Goal: Task Accomplishment & Management: Use online tool/utility

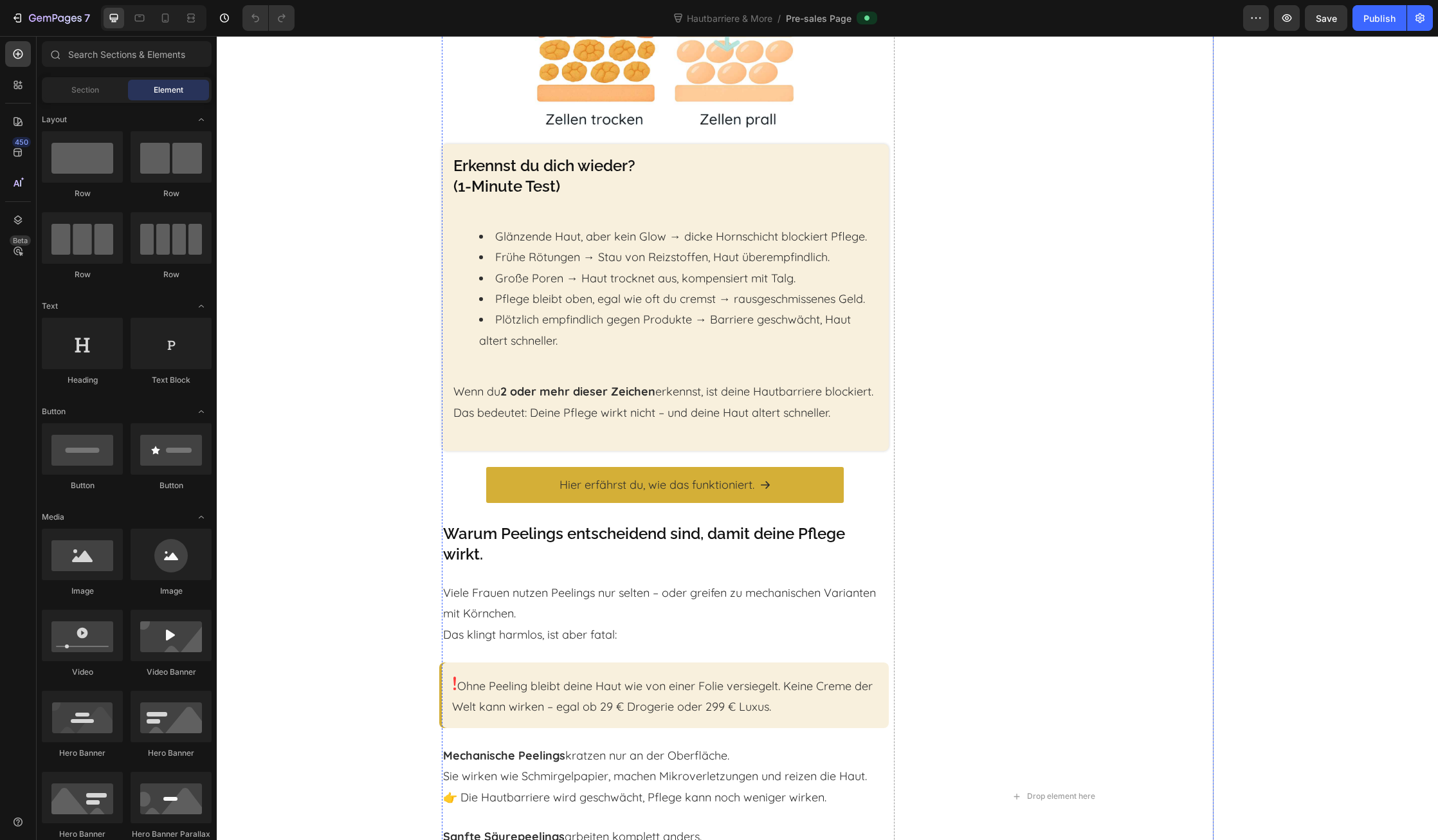
scroll to position [1037, 0]
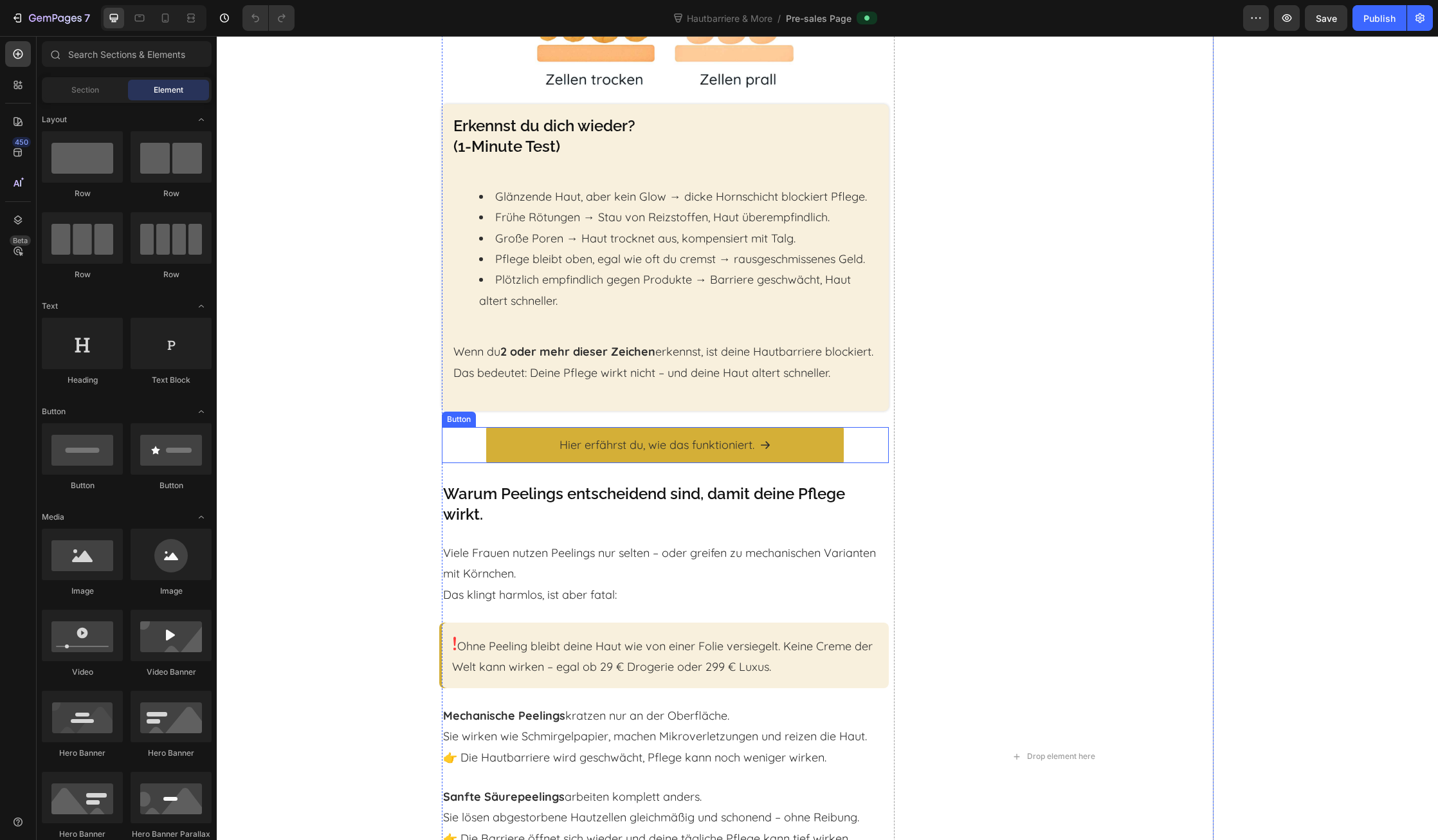
click at [466, 460] on div "Hier erfährst du, wie das funktioniert. Button" at bounding box center [665, 446] width 447 height 36
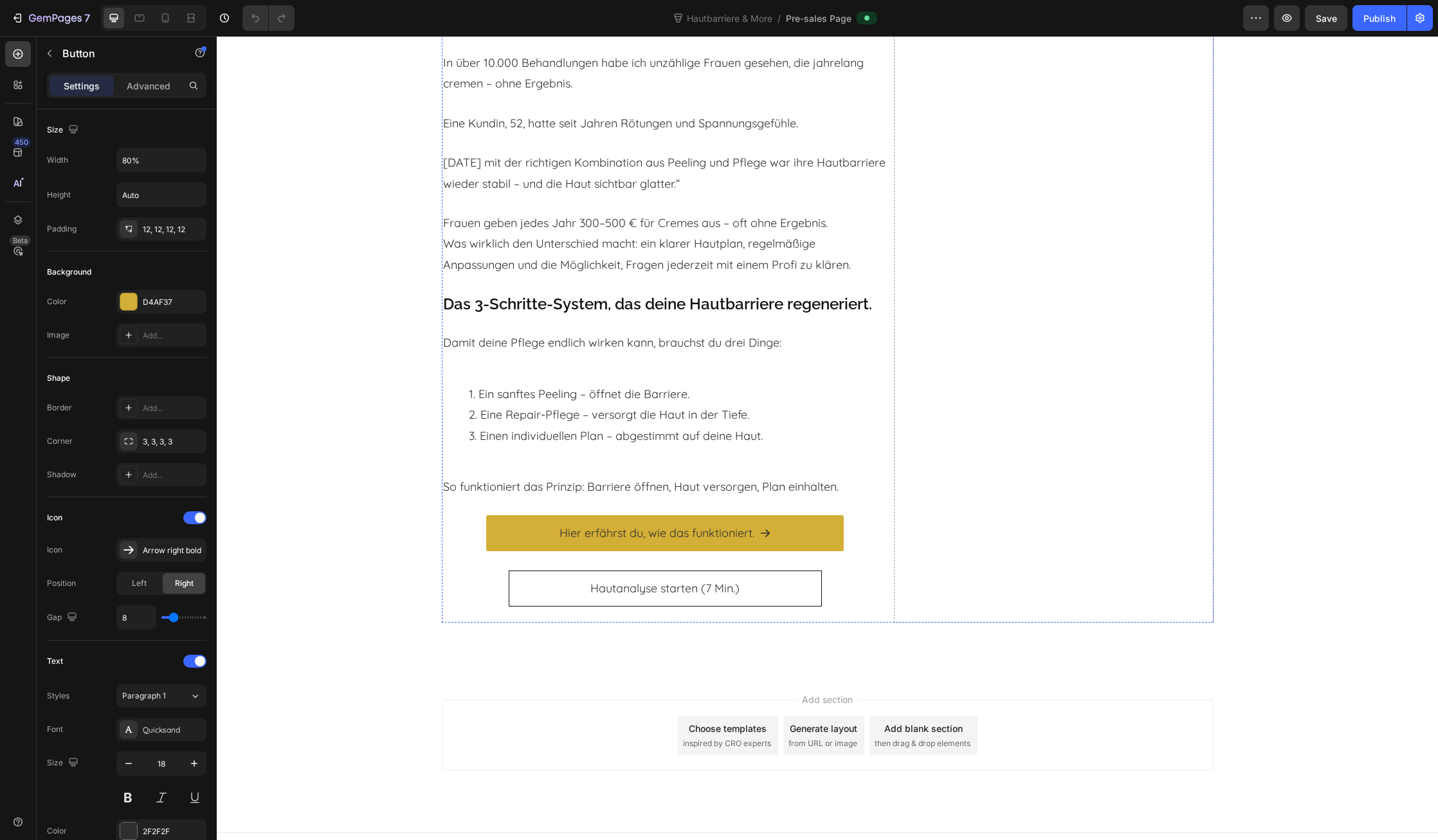
scroll to position [2485, 0]
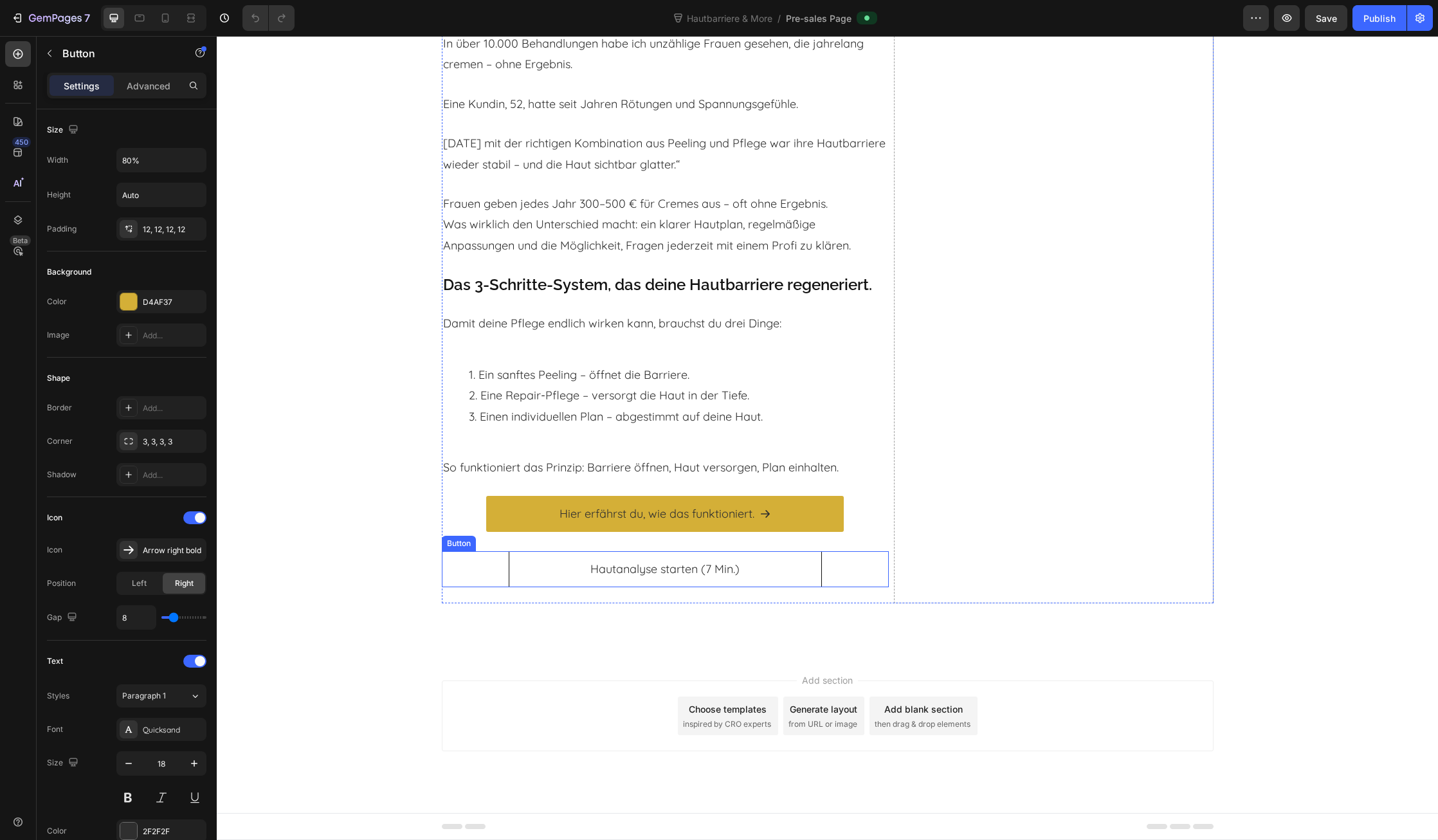
click at [497, 573] on div "Hautanalyse starten (7 Min.) Button" at bounding box center [665, 569] width 447 height 36
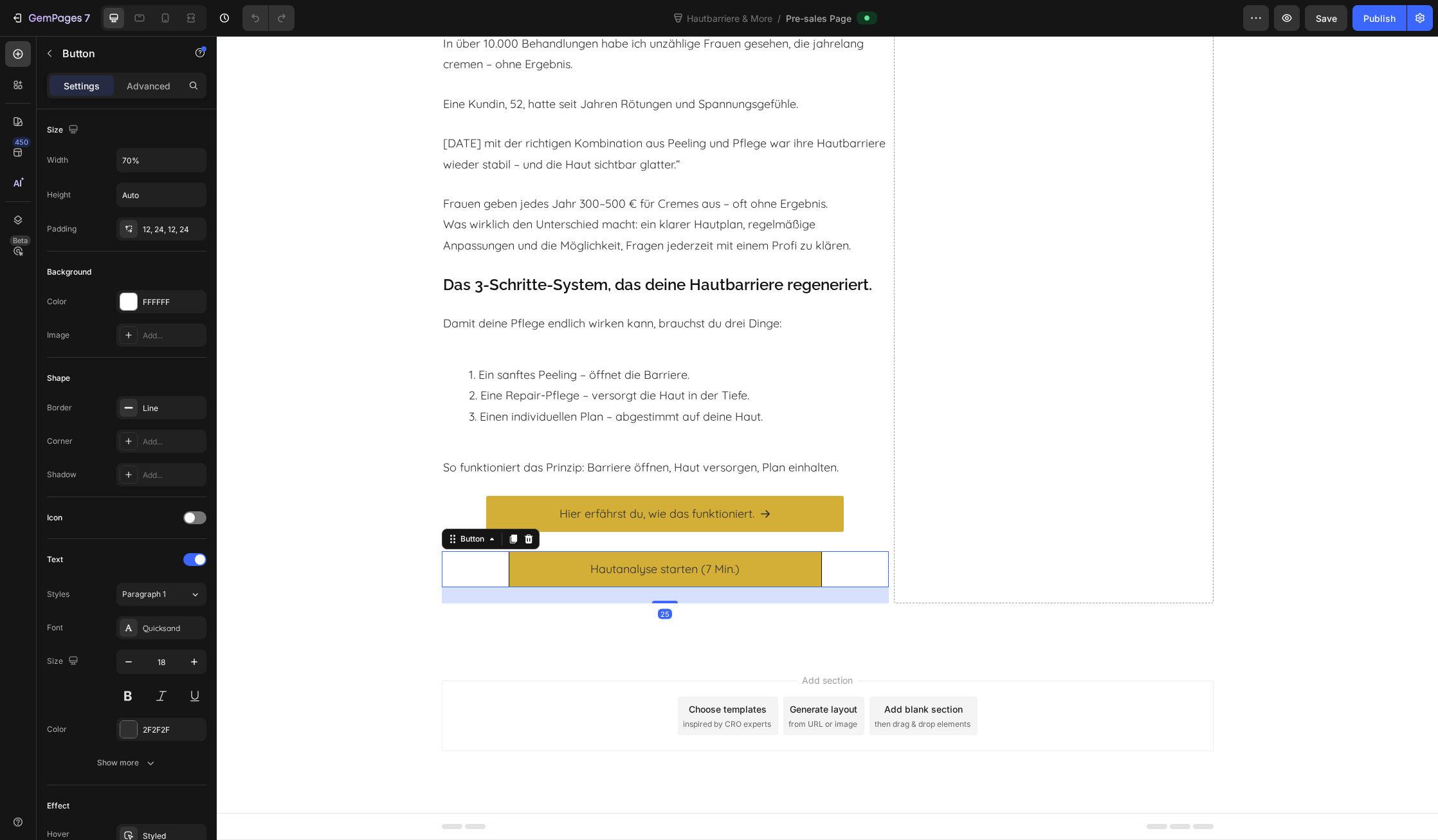
click at [532, 555] on link "Hautanalyse starten (7 Min.)" at bounding box center [665, 569] width 313 height 36
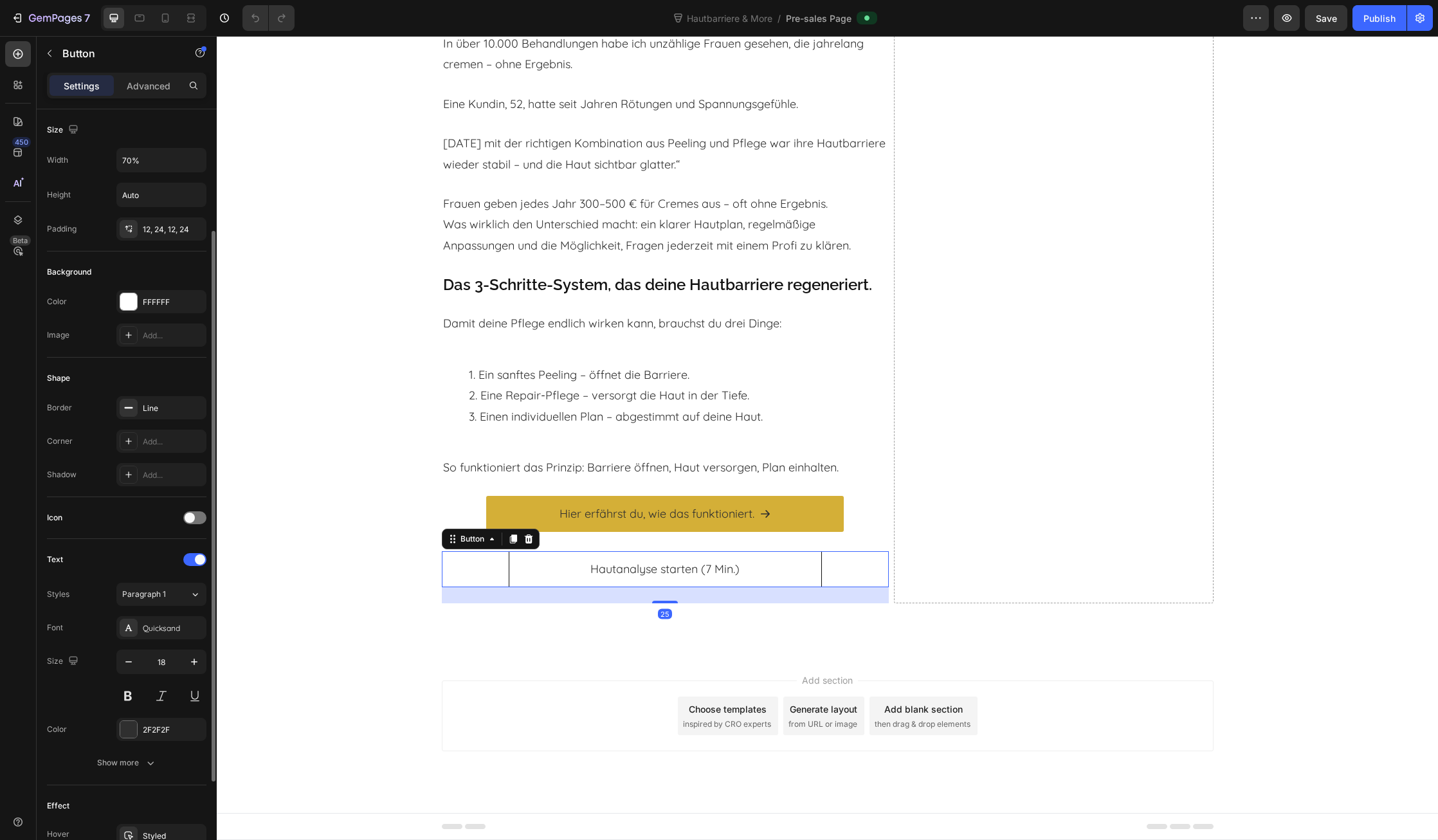
scroll to position [301, 0]
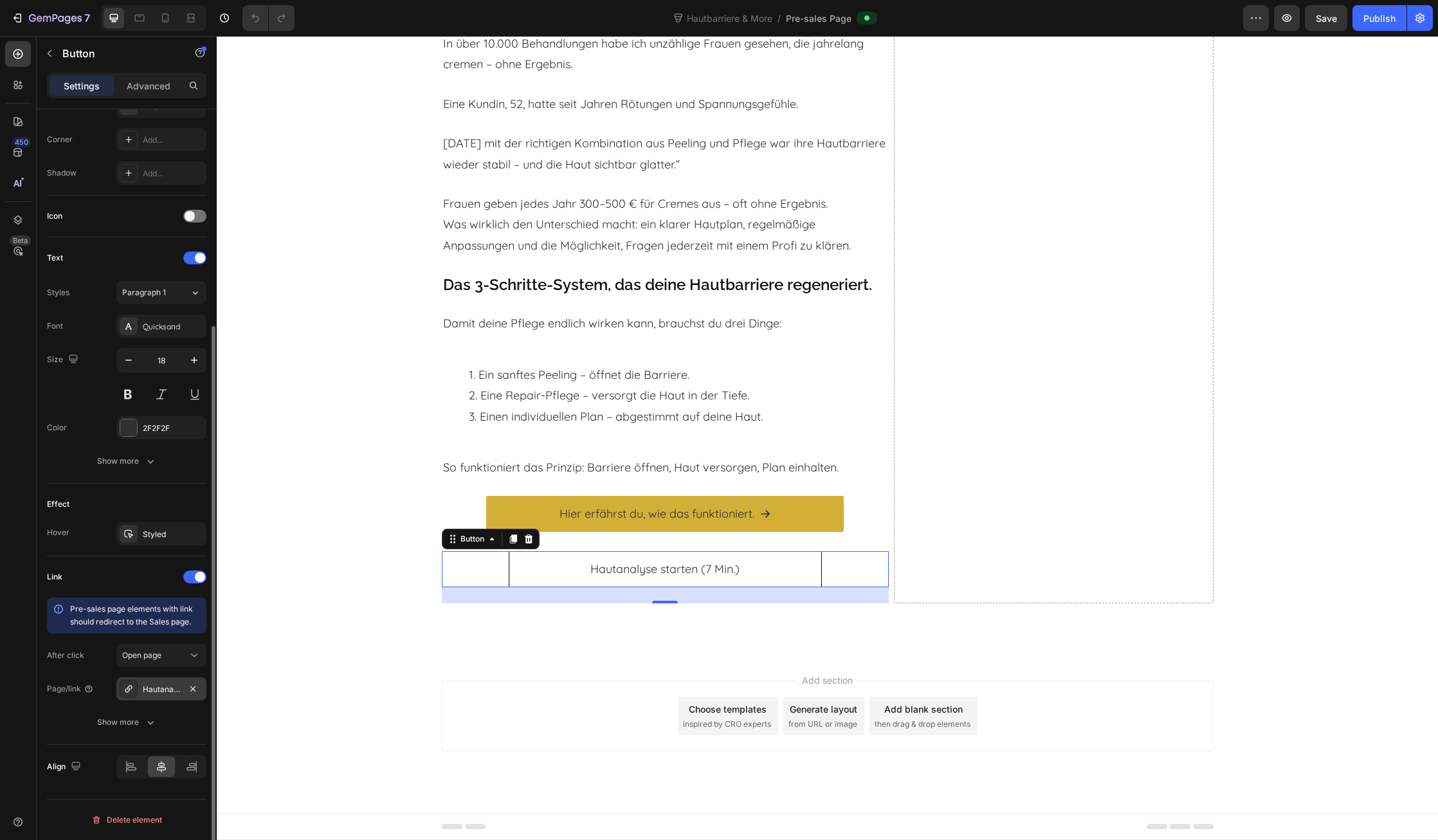
click at [161, 693] on div "Hautanalyse - nur 25 pro Monat" at bounding box center [161, 689] width 37 height 12
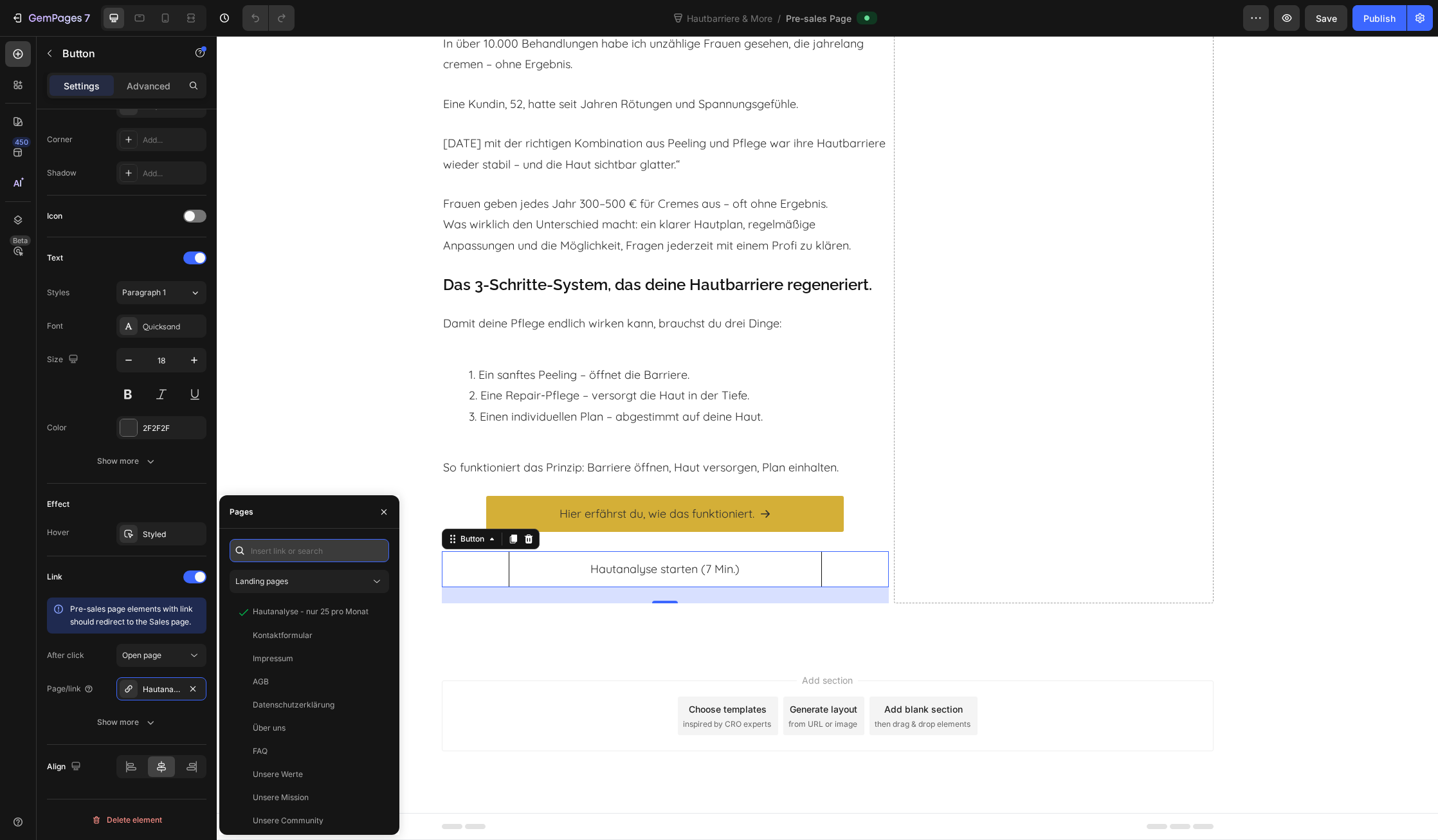
click at [306, 555] on input "text" at bounding box center [310, 550] width 160 height 23
paste input "[URL][DOMAIN_NAME]"
type input "[URL][DOMAIN_NAME]"
click at [329, 582] on div "[URL][DOMAIN_NAME]" at bounding box center [294, 581] width 83 height 12
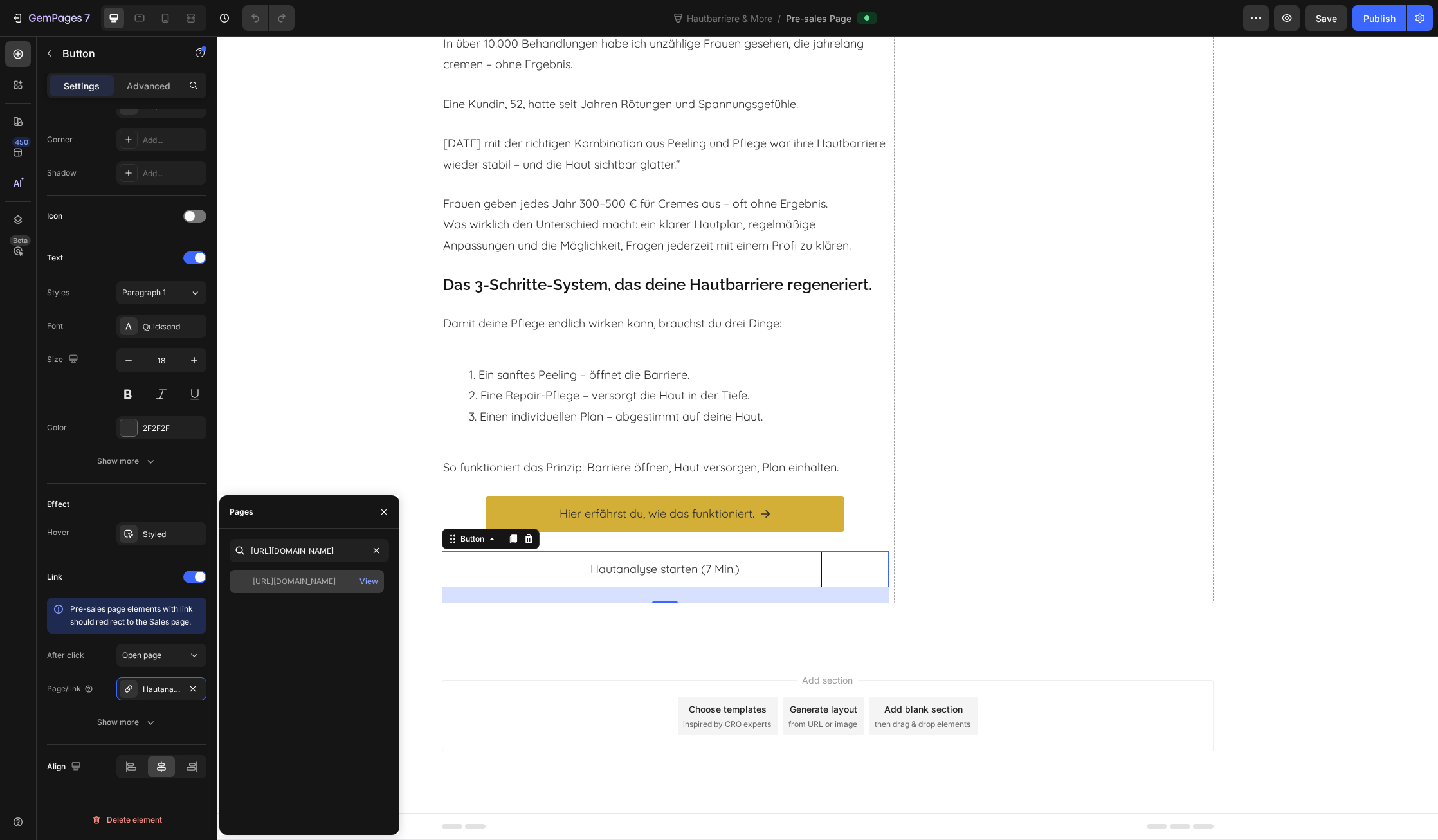
scroll to position [0, 0]
click at [460, 698] on div "Add section Choose templates inspired by CRO experts Generate layout from URL o…" at bounding box center [828, 716] width 772 height 71
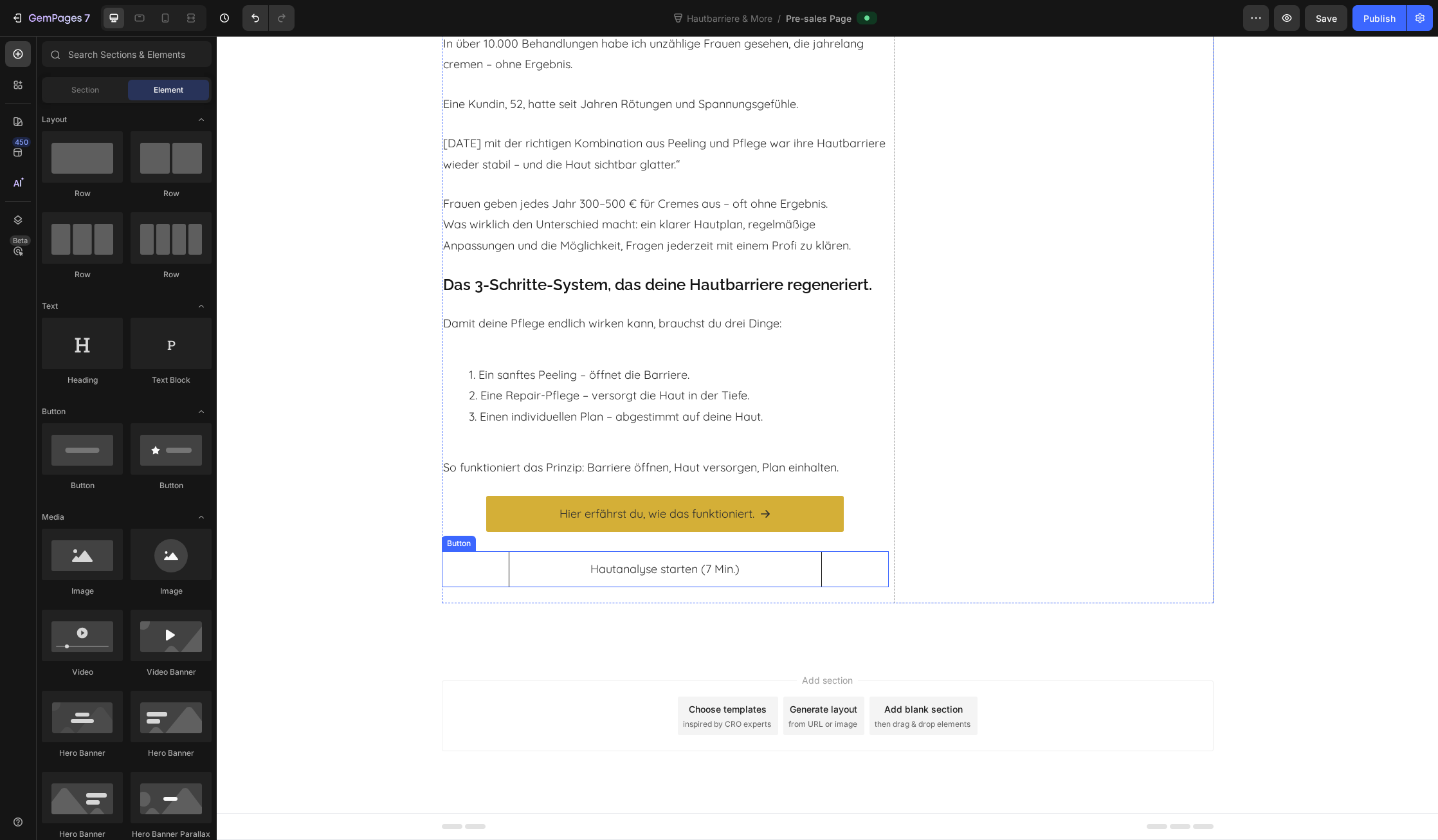
click at [500, 562] on div "Hautanalyse starten (7 Min.) Button" at bounding box center [665, 569] width 447 height 36
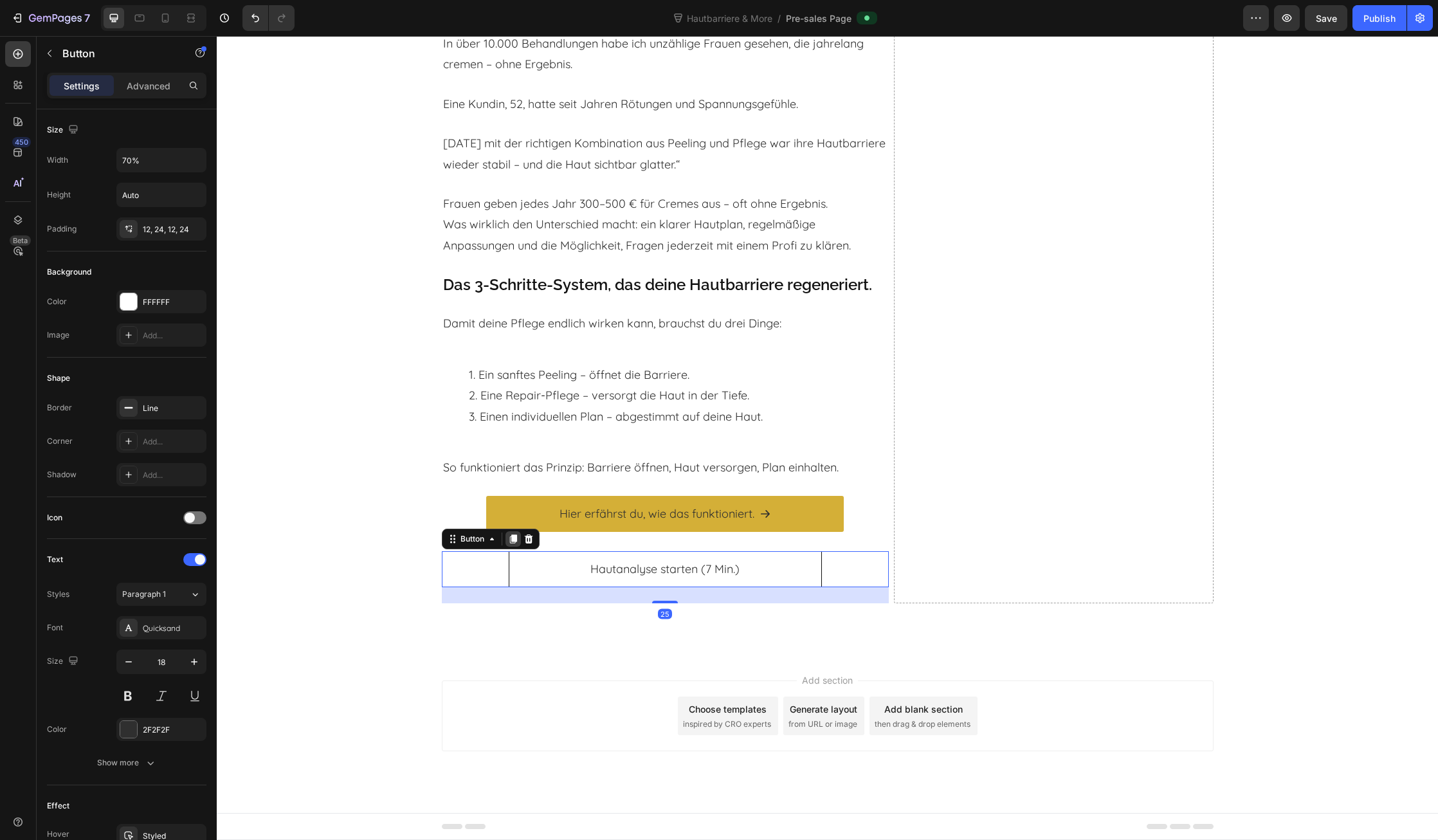
click at [516, 536] on icon at bounding box center [513, 539] width 7 height 9
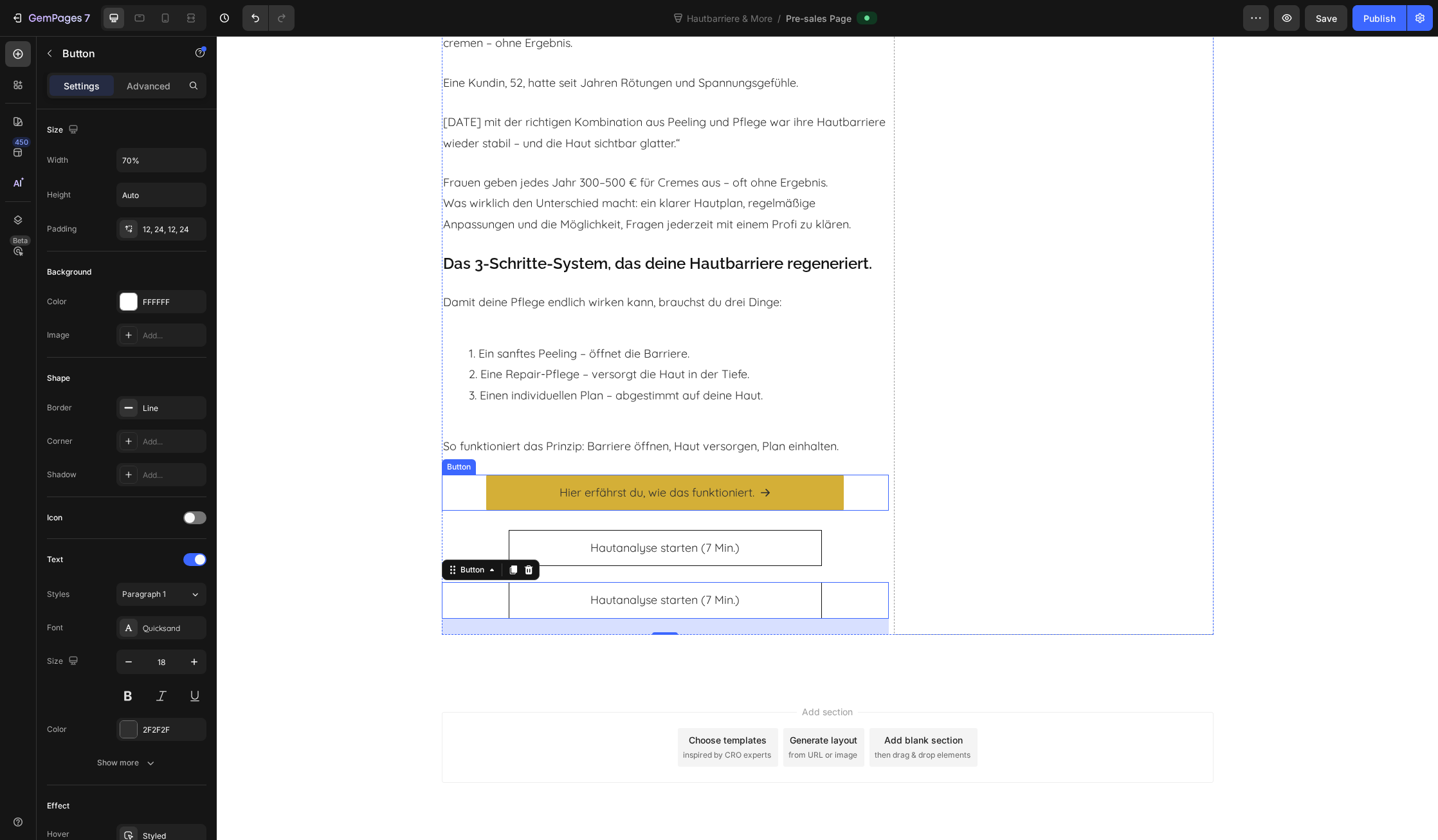
click at [465, 507] on div "Hier erfährst du, wie das funktioniert. Button" at bounding box center [665, 492] width 447 height 36
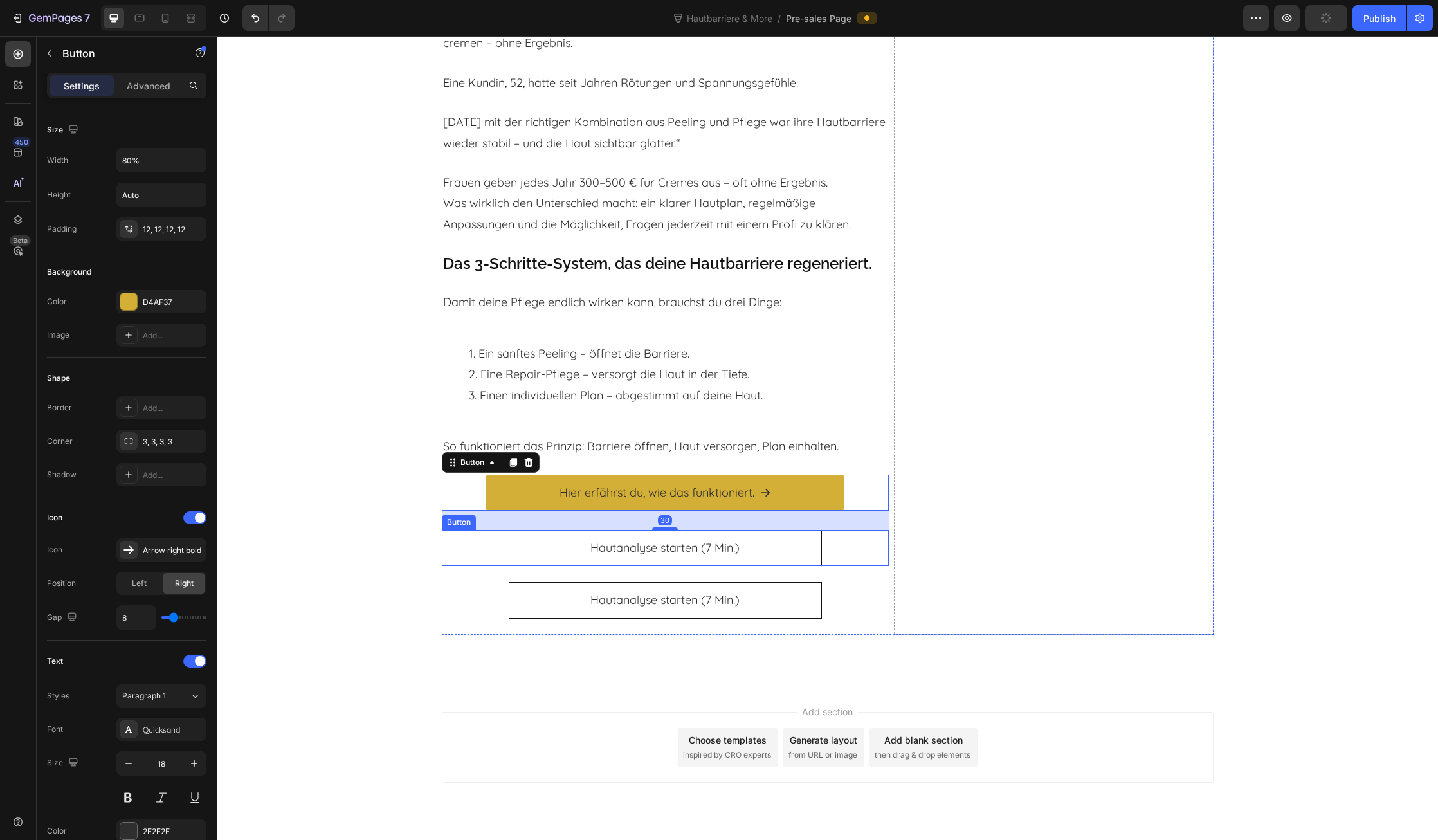
click at [471, 565] on div "Hautanalyse starten (7 Min.) Button" at bounding box center [665, 548] width 447 height 36
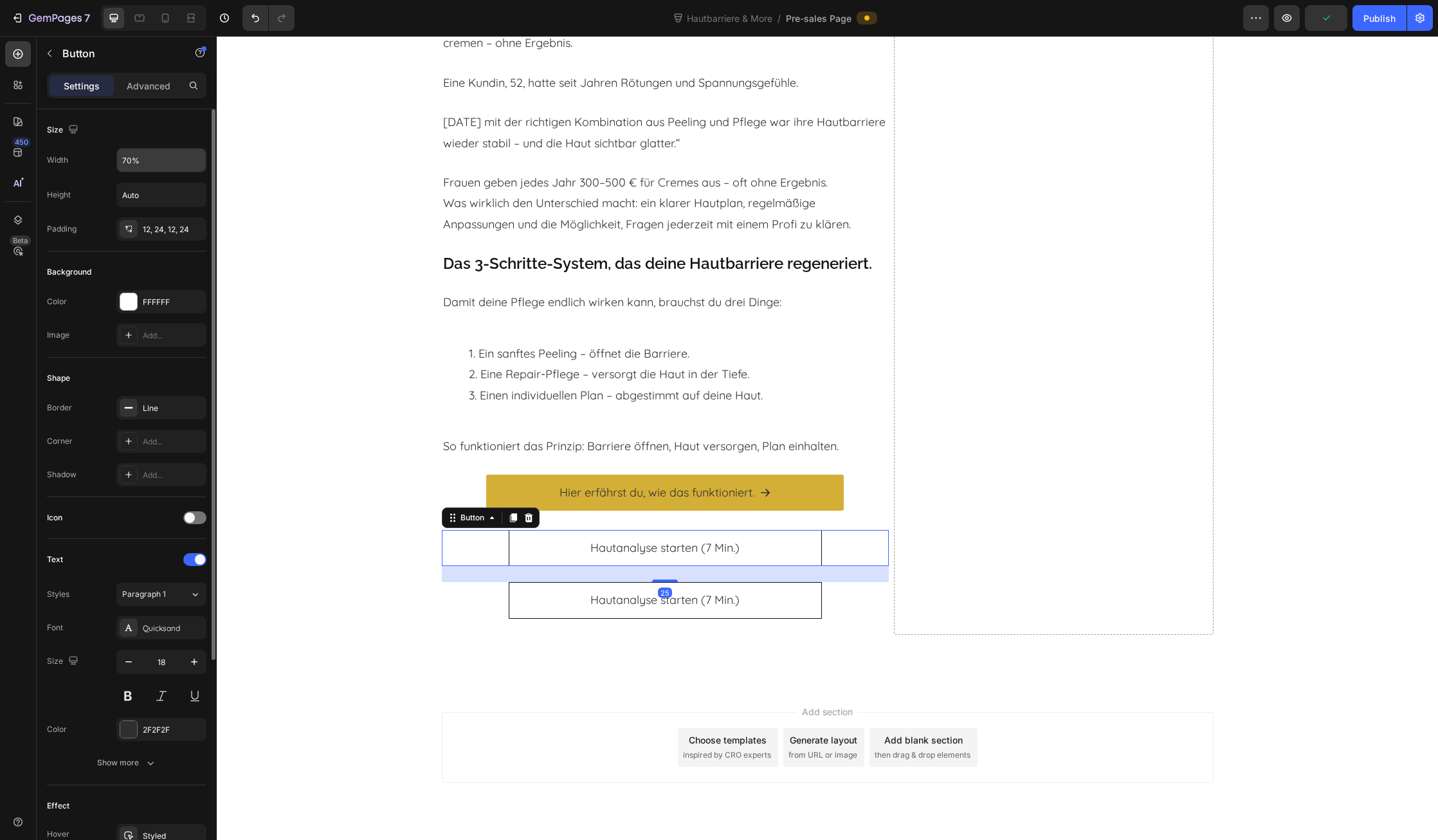
click at [131, 160] on input "70%" at bounding box center [161, 160] width 89 height 23
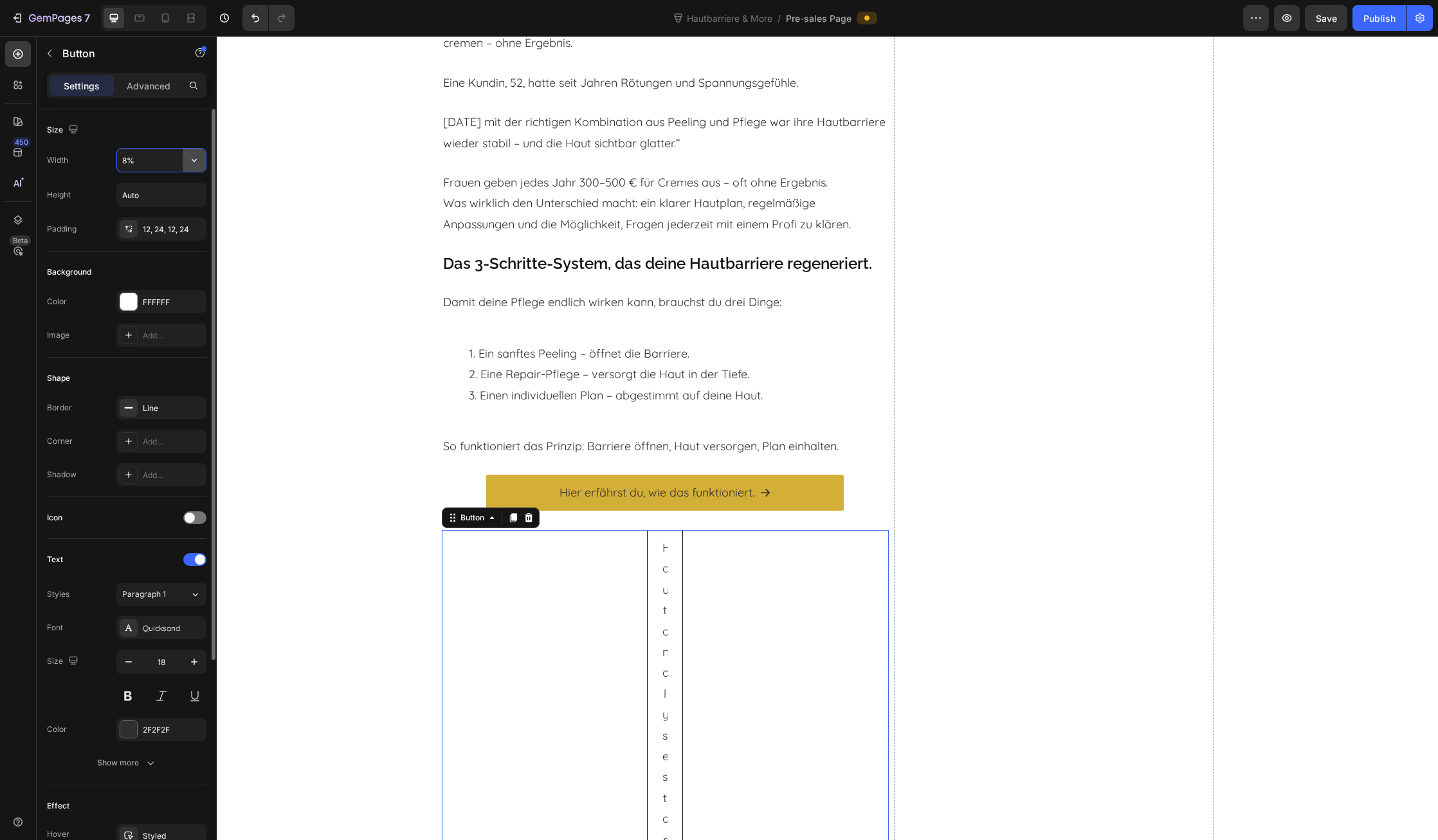
type input "80%"
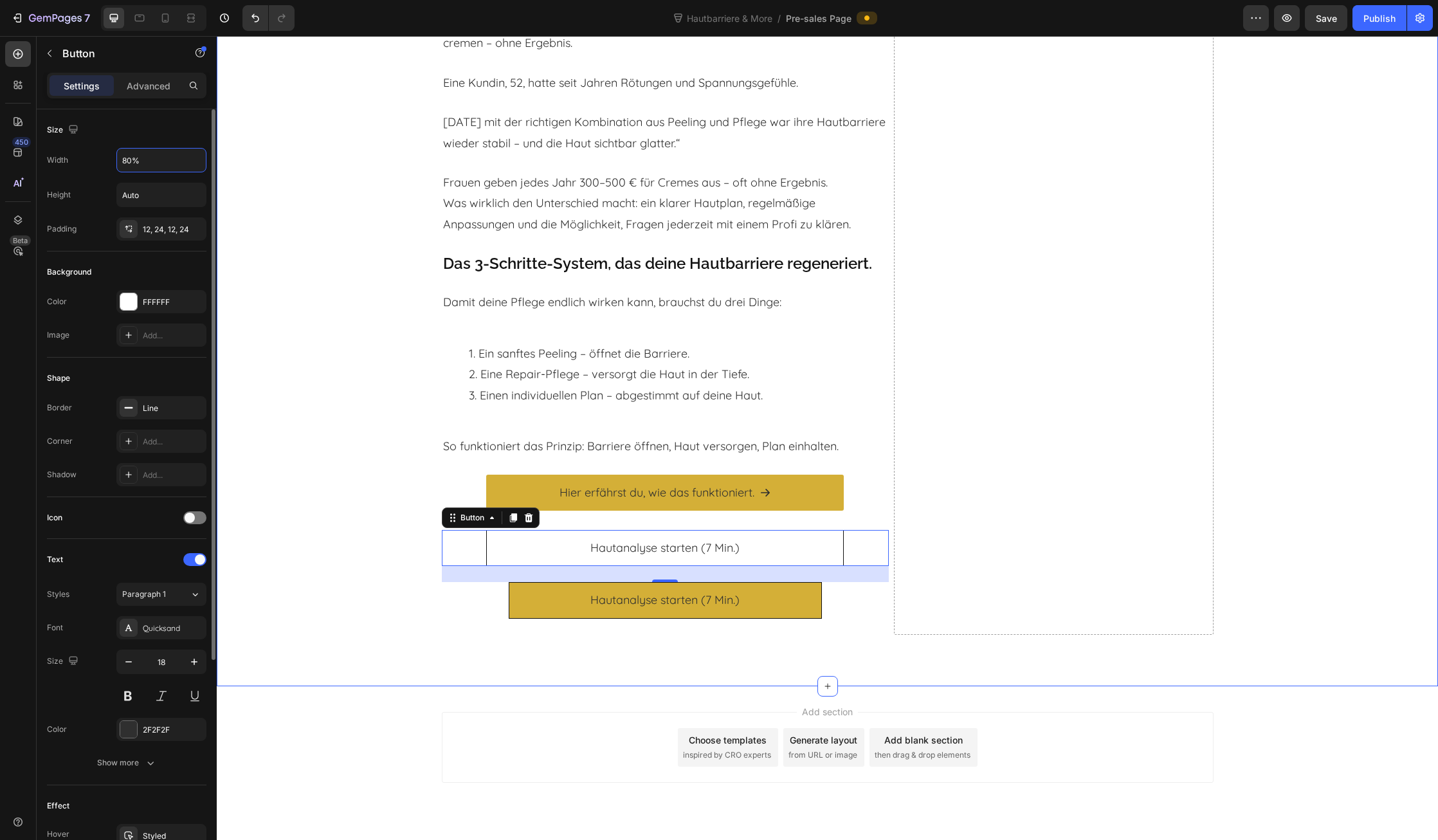
click at [512, 618] on link "Hautanalyse starten (7 Min.)" at bounding box center [665, 600] width 313 height 36
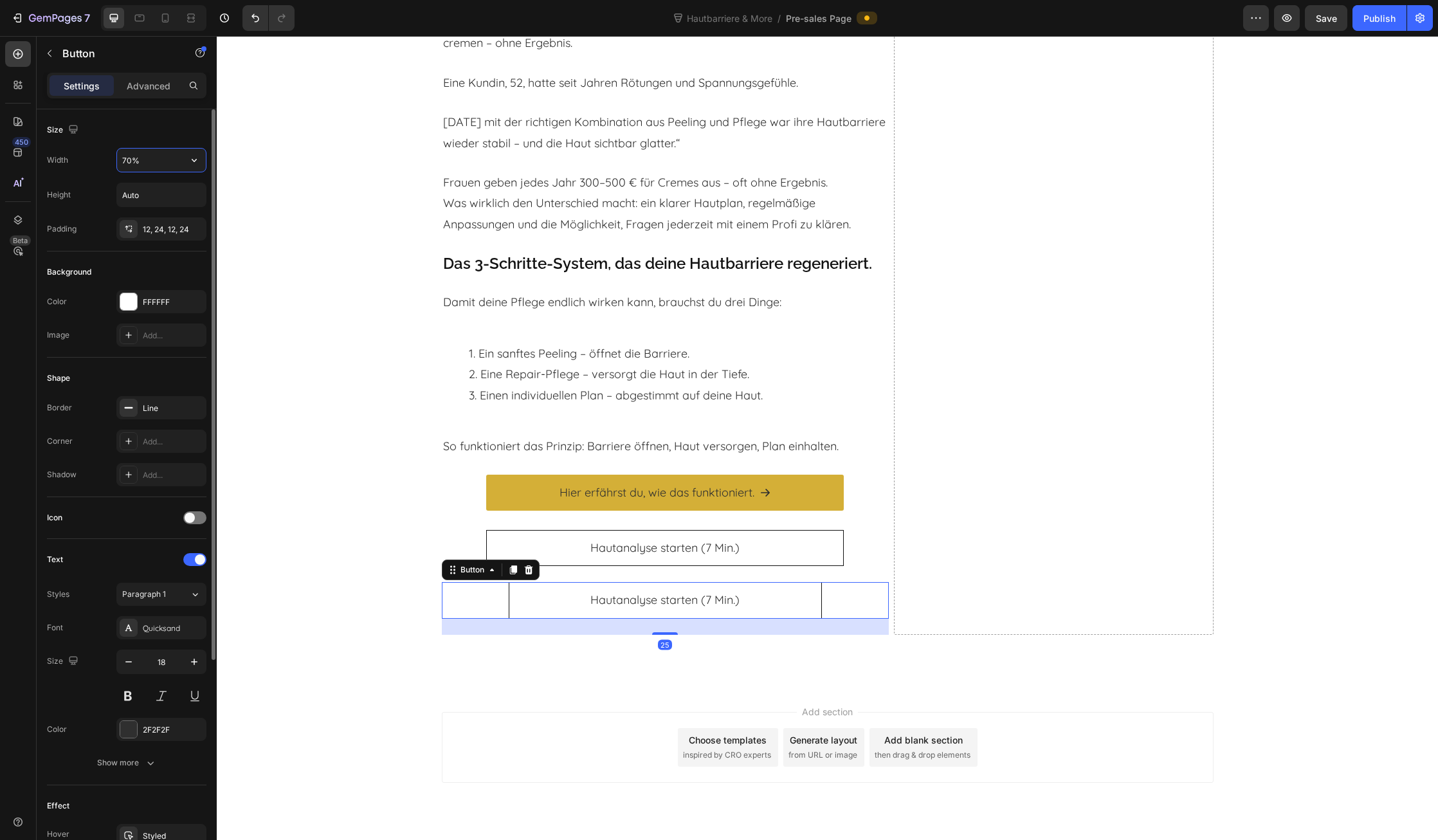
click at [147, 162] on input "70%" at bounding box center [161, 160] width 89 height 23
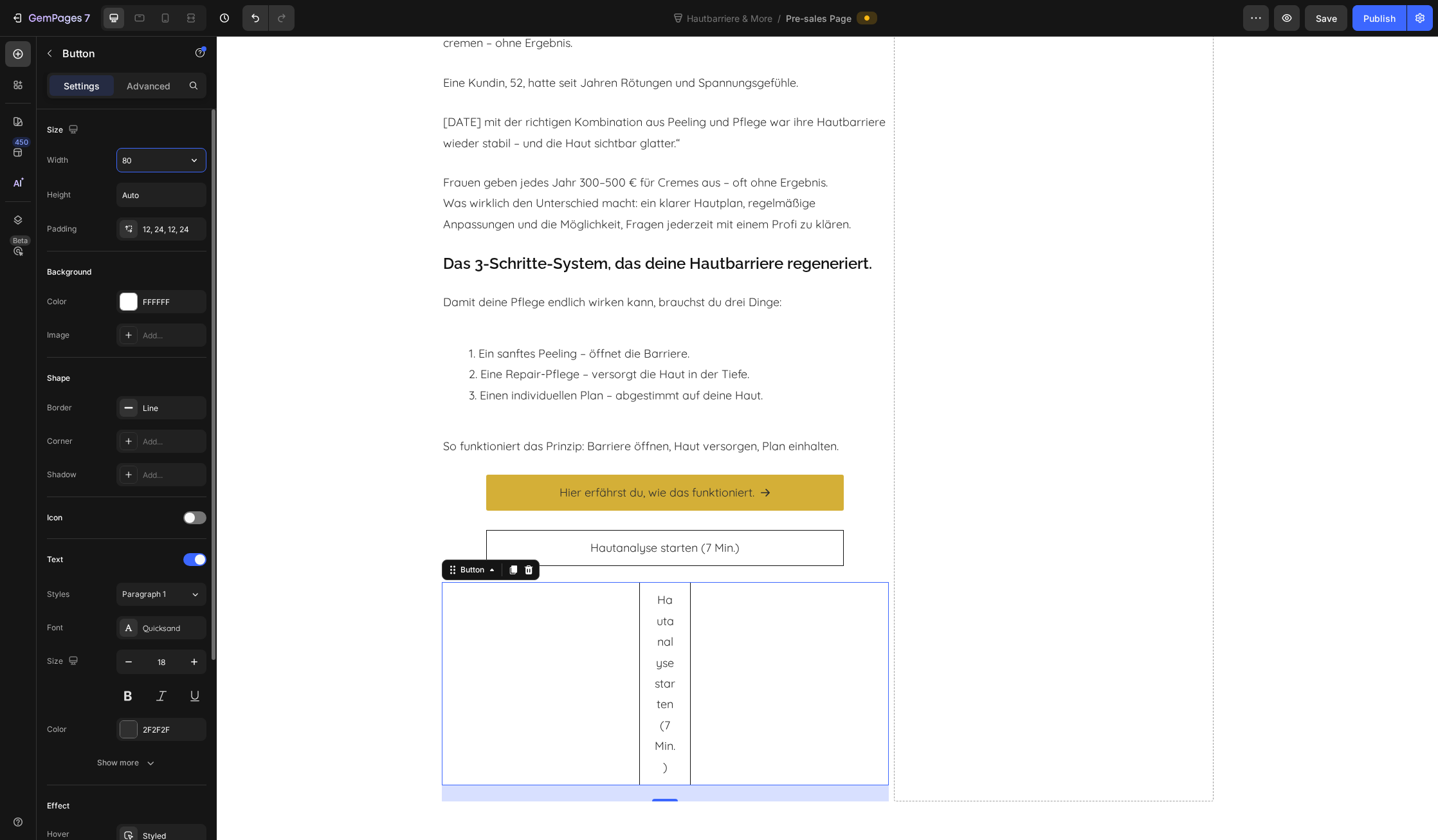
type input "80%"
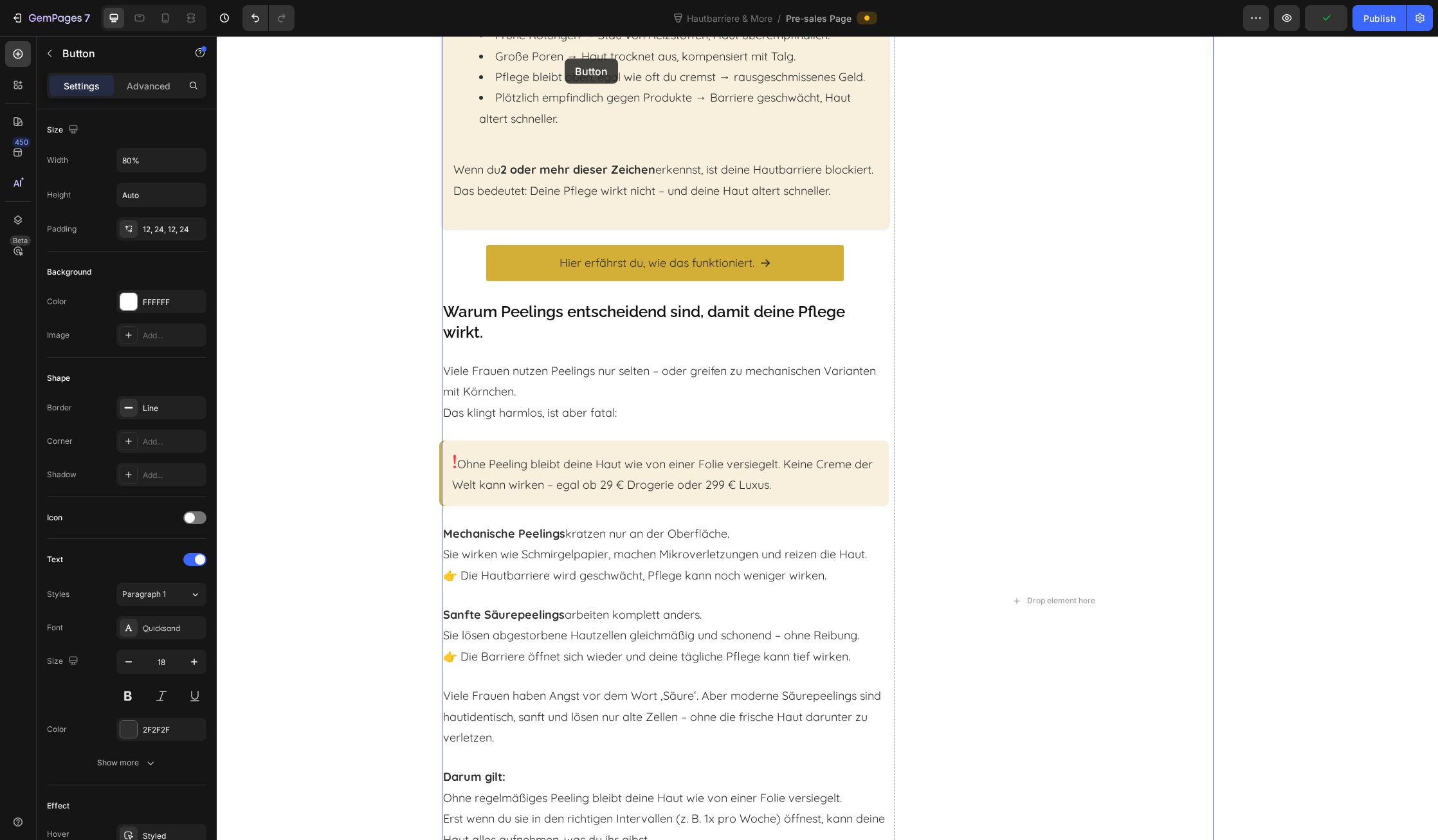
scroll to position [1185, 0]
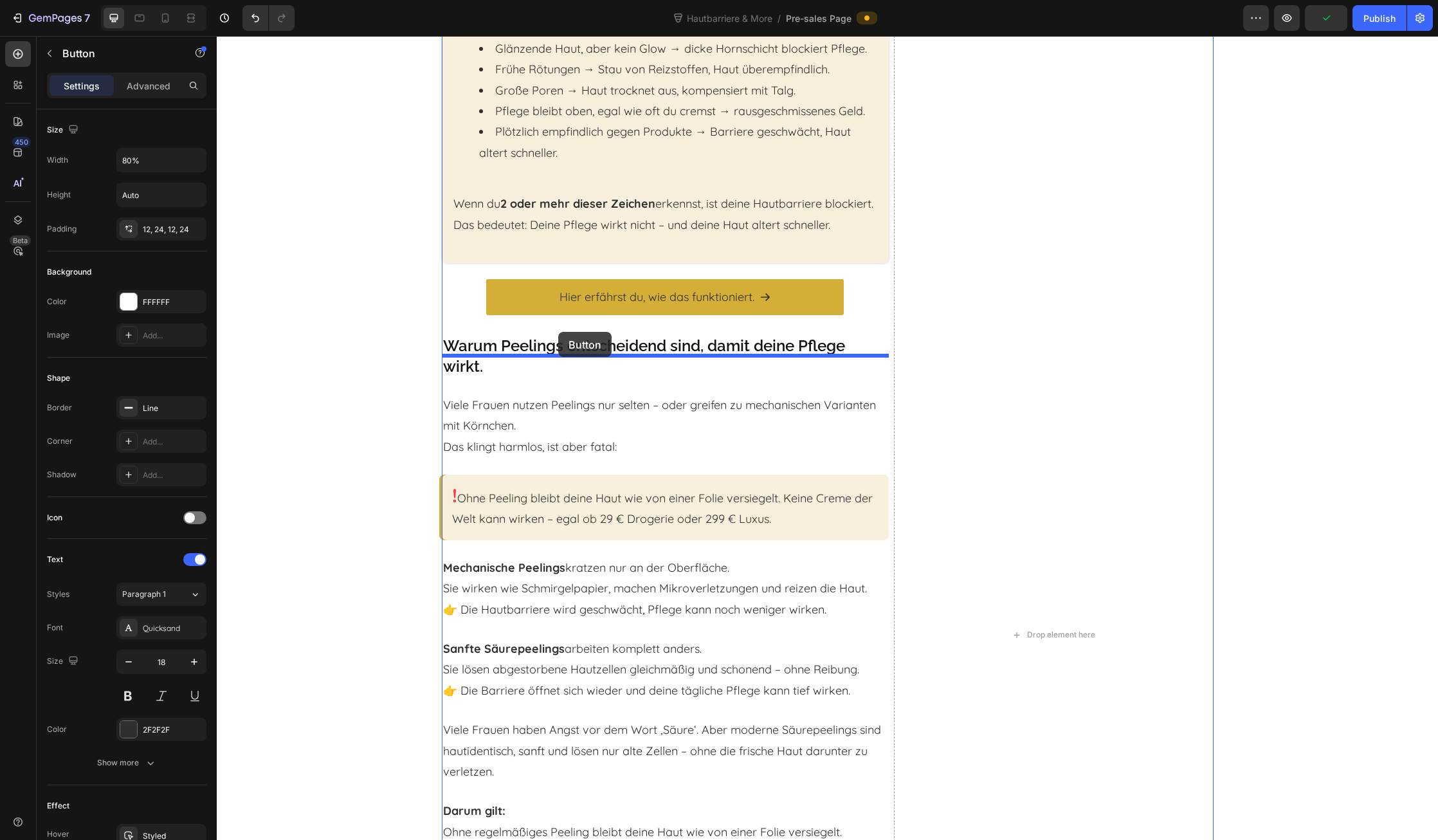
drag, startPoint x: 466, startPoint y: 633, endPoint x: 558, endPoint y: 332, distance: 314.7
click at [558, 332] on div "Header Fast alle Frauen über 45 machen denselben Fehler: Sie kaufen Tiegel um T…" at bounding box center [827, 511] width 1221 height 3321
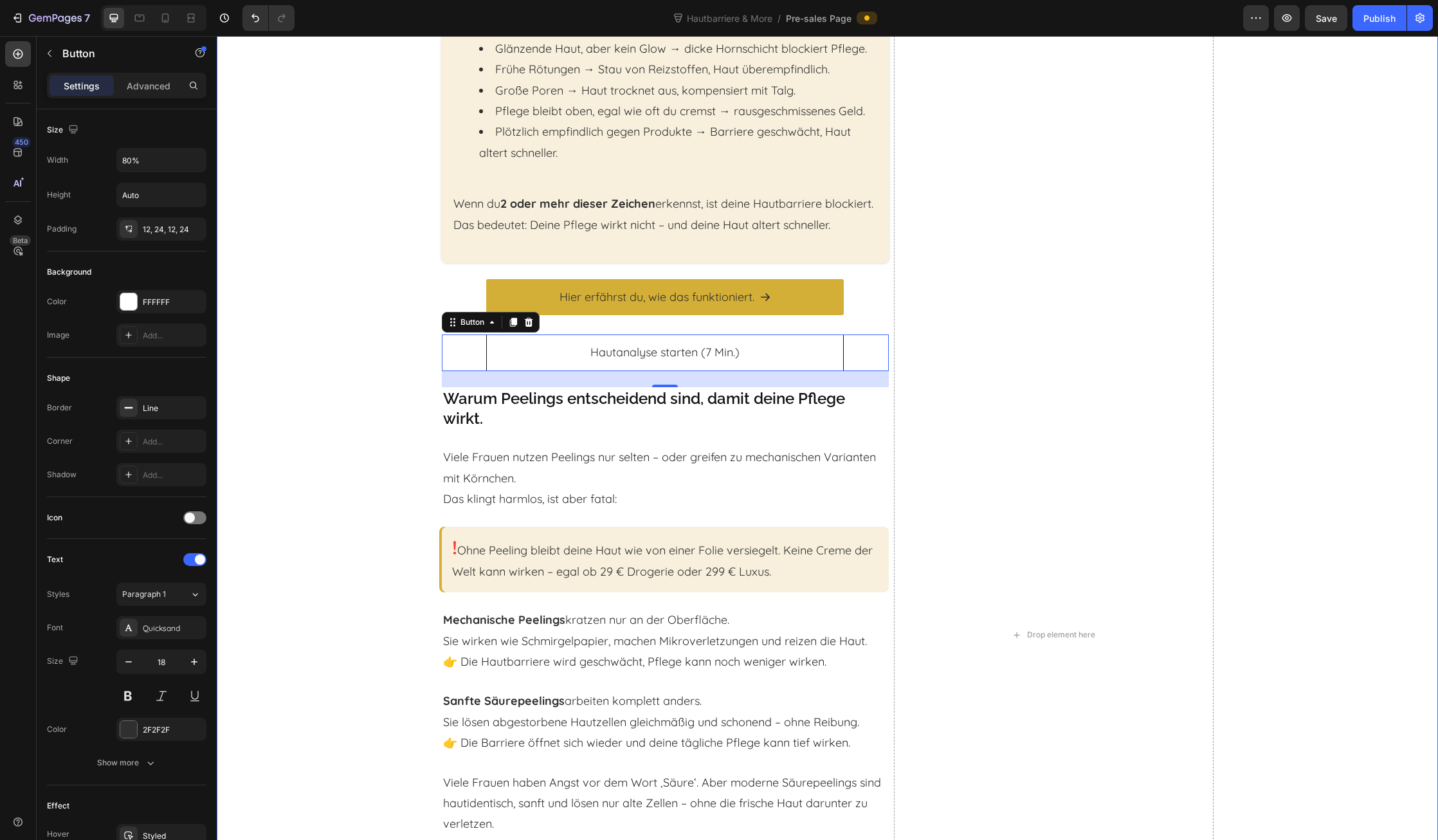
click at [348, 385] on div "Fast alle Frauen über 45 machen denselben Fehler: Sie kaufen Tiegel um Tiegel –…" at bounding box center [827, 635] width 1221 height 2602
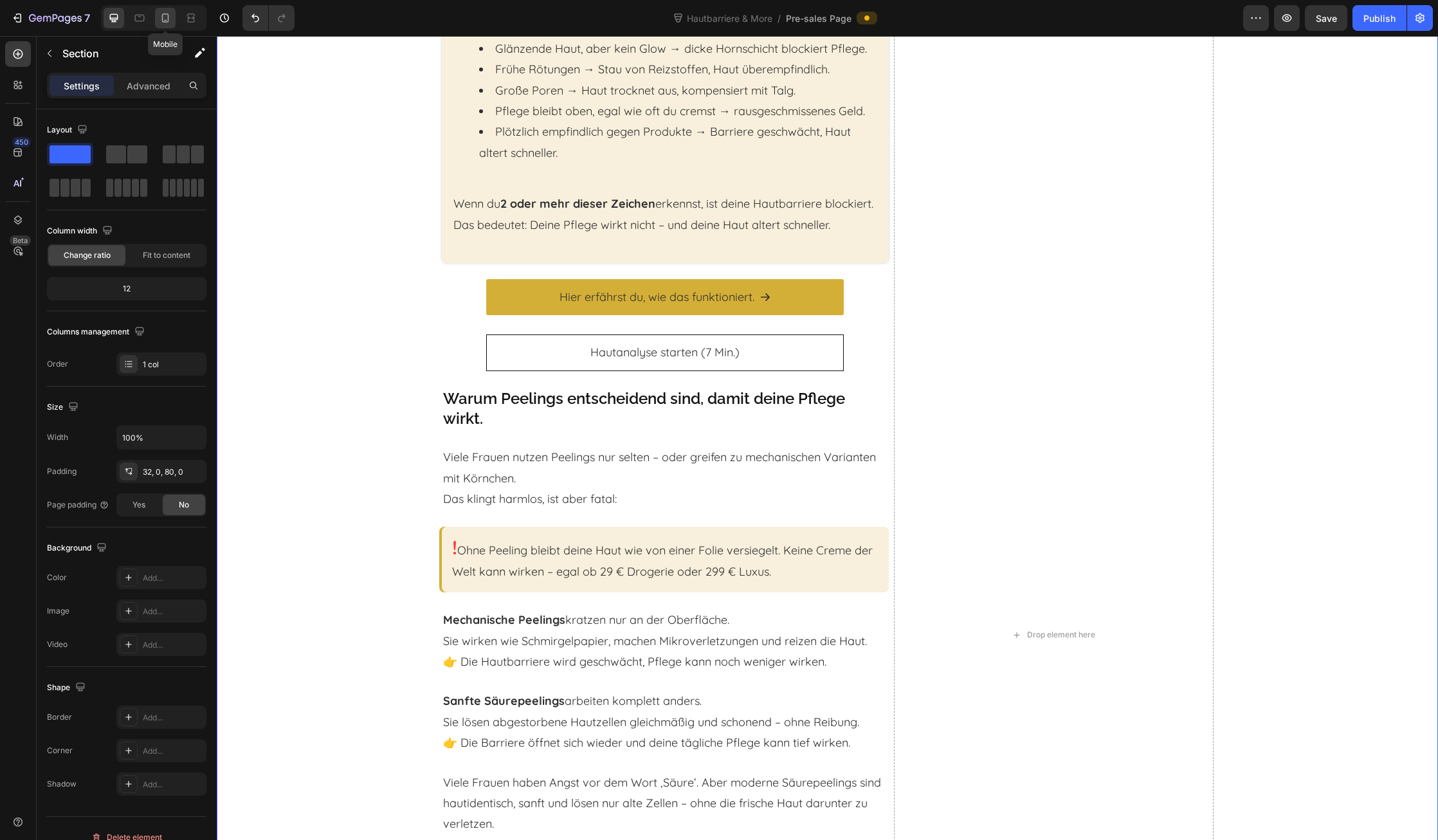
click at [161, 19] on icon at bounding box center [166, 18] width 13 height 13
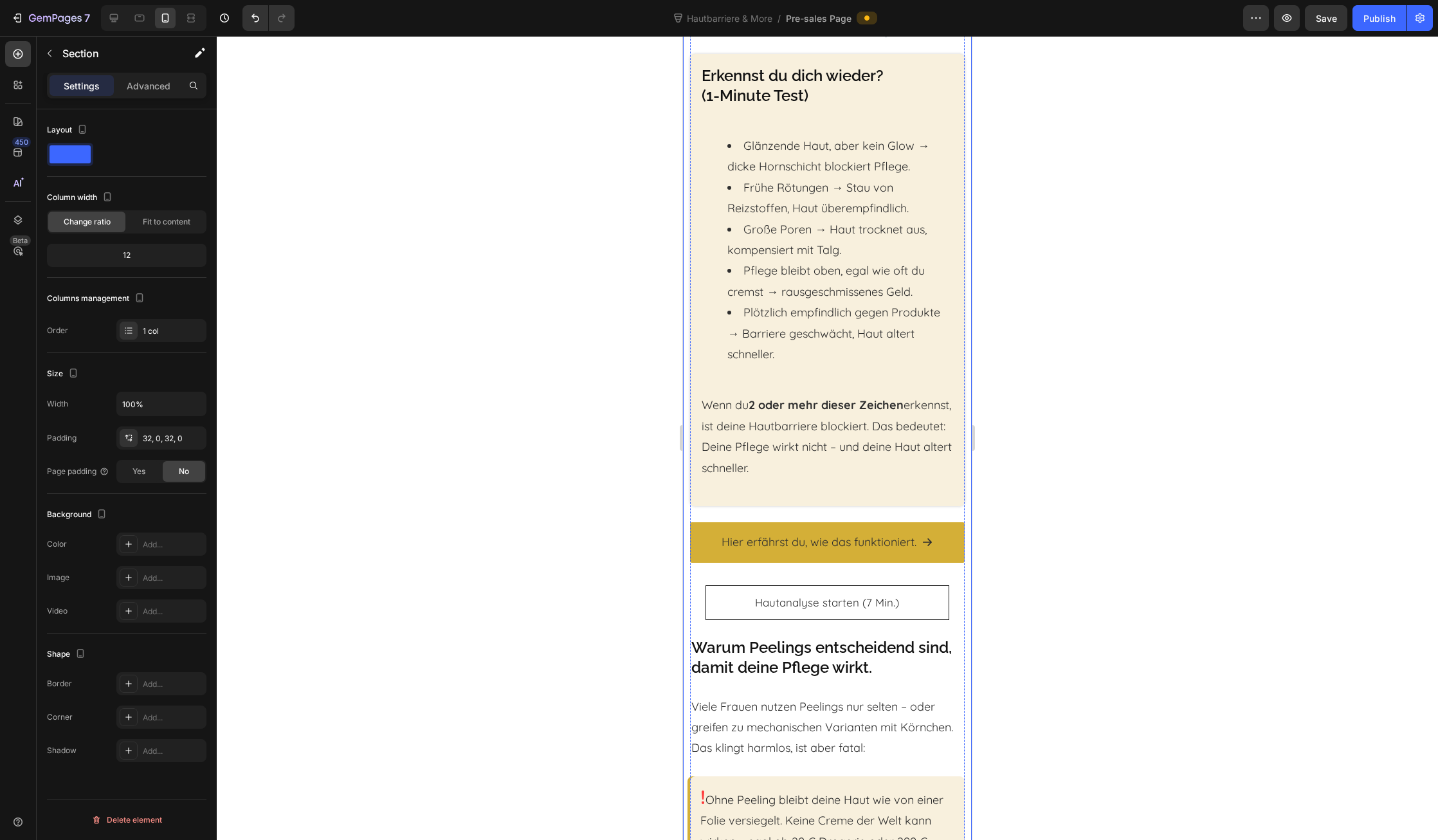
scroll to position [1097, 0]
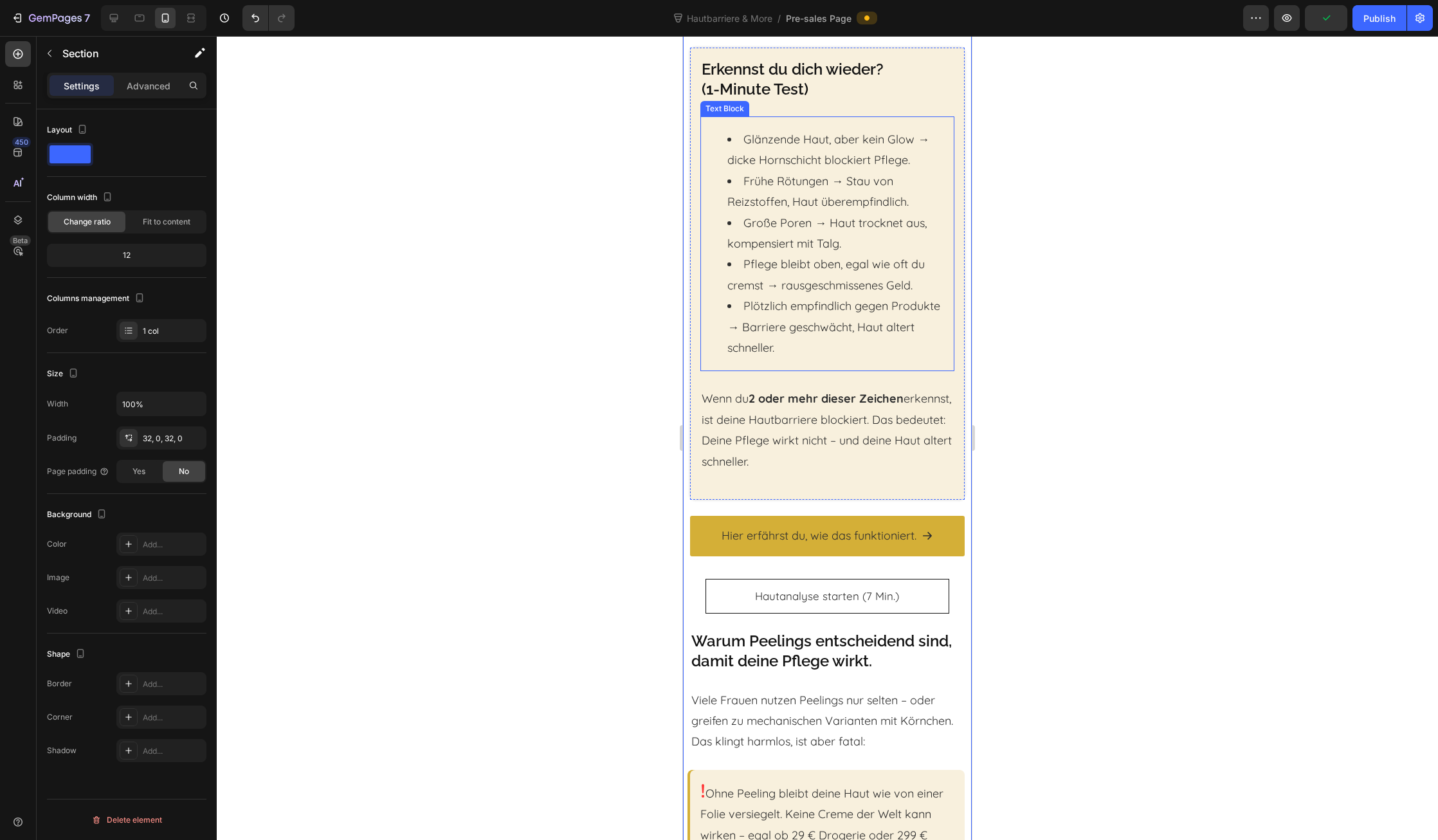
click at [824, 348] on li "Plötzlich empfindlich gegen Produkte → Barriere geschwächt, Haut altert schnell…" at bounding box center [840, 327] width 226 height 63
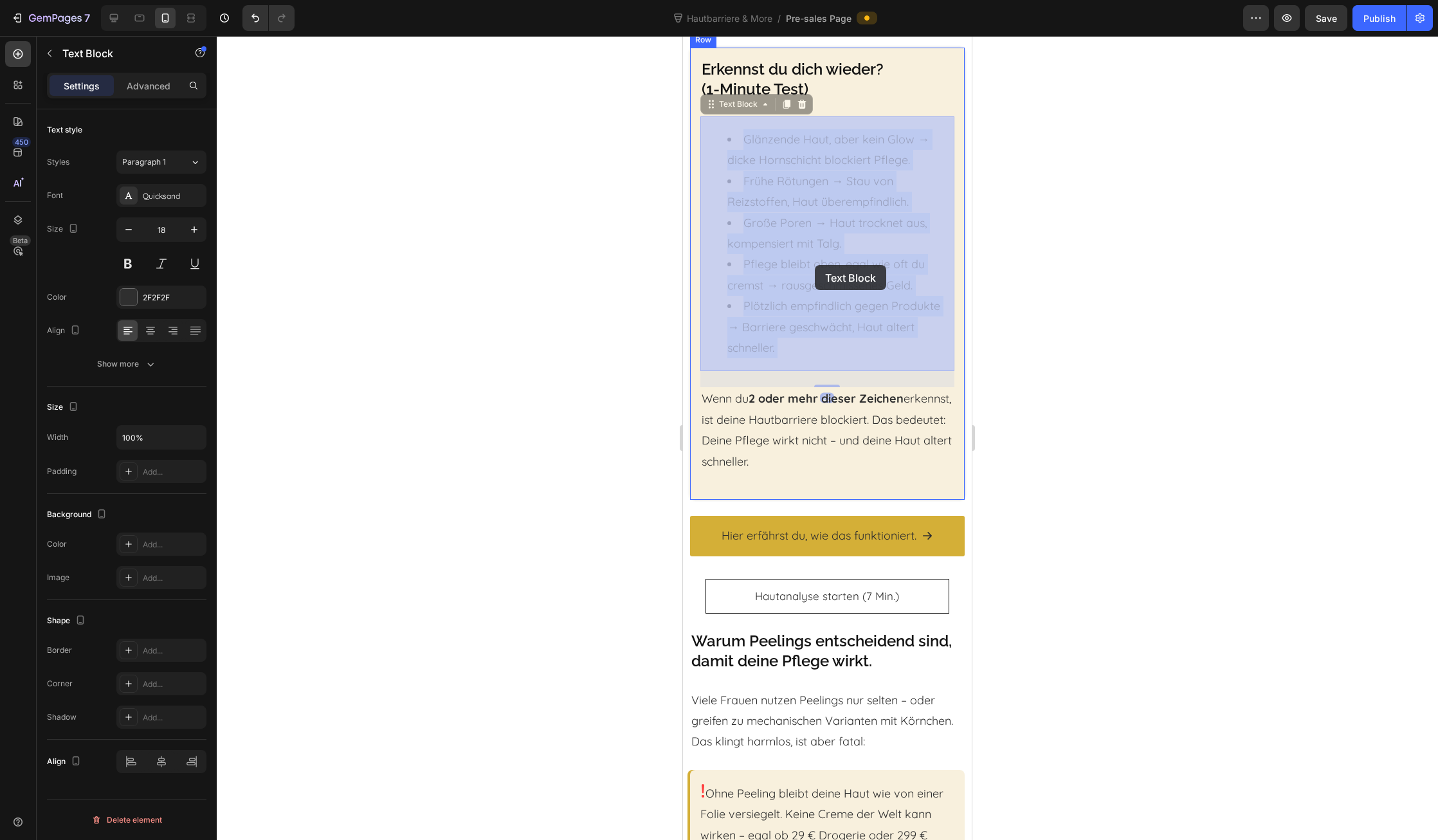
drag, startPoint x: 824, startPoint y: 347, endPoint x: 822, endPoint y: 278, distance: 69.0
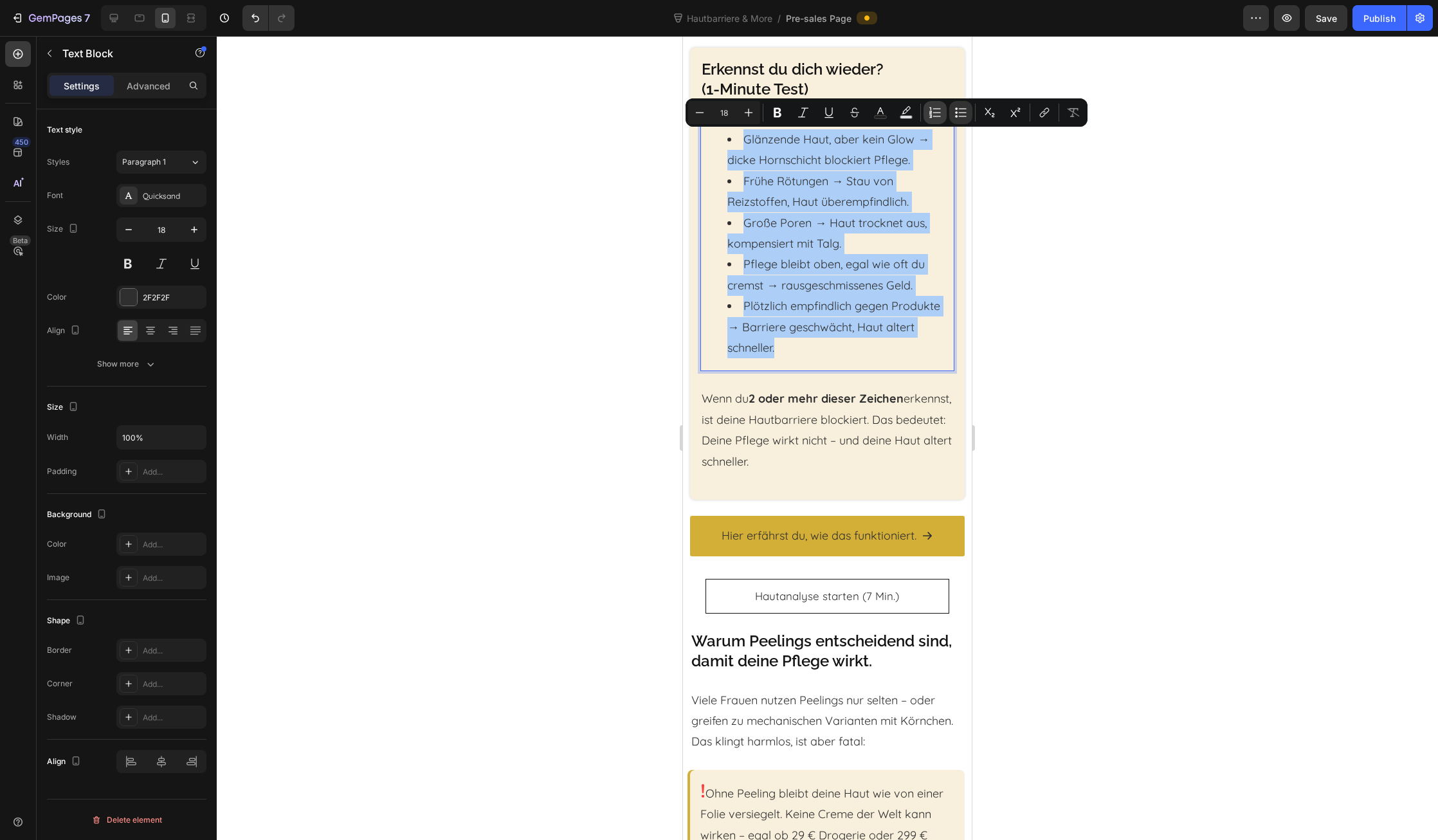
click at [932, 121] on button "Numbered List" at bounding box center [935, 113] width 23 height 23
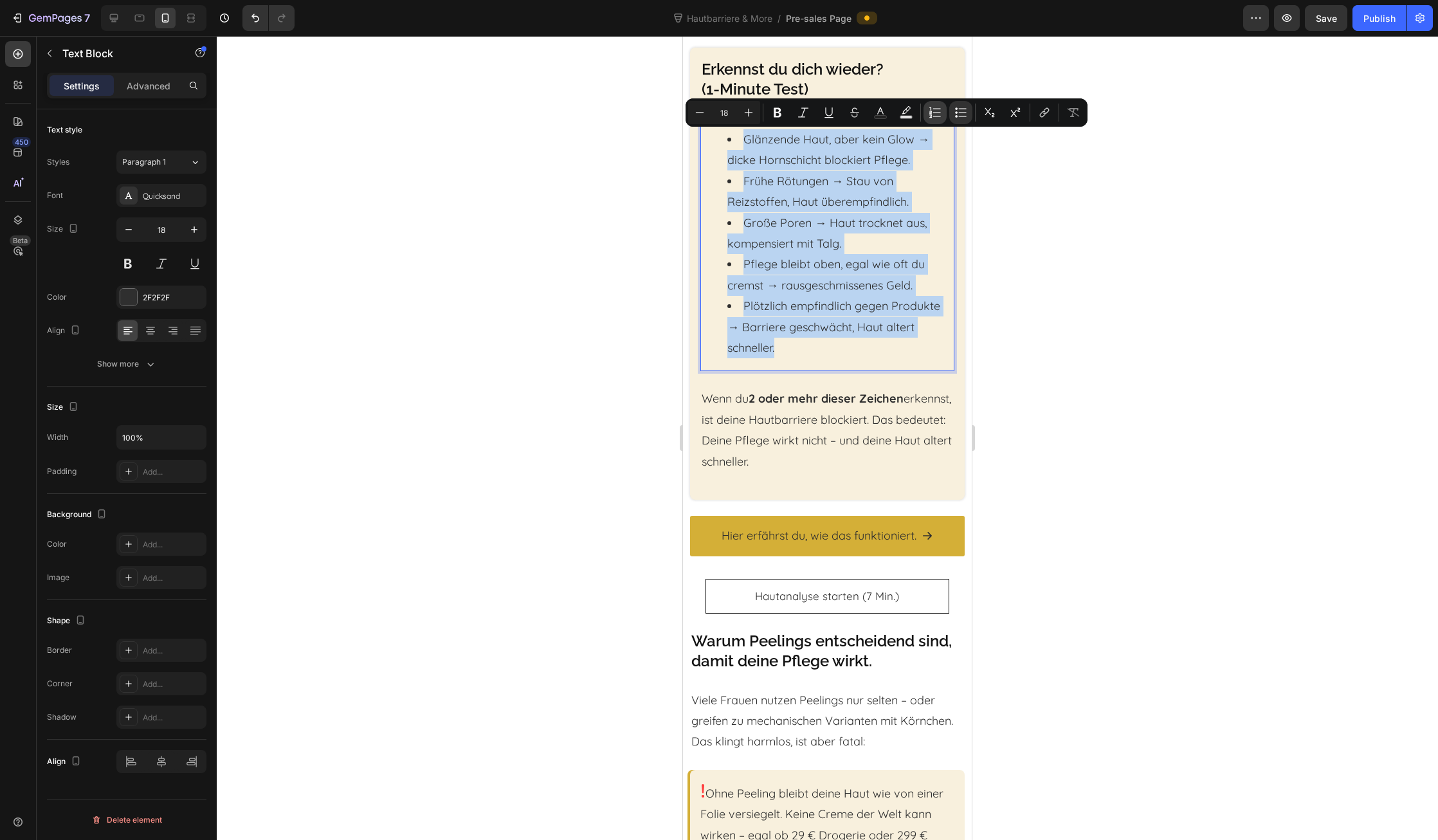
type input "18"
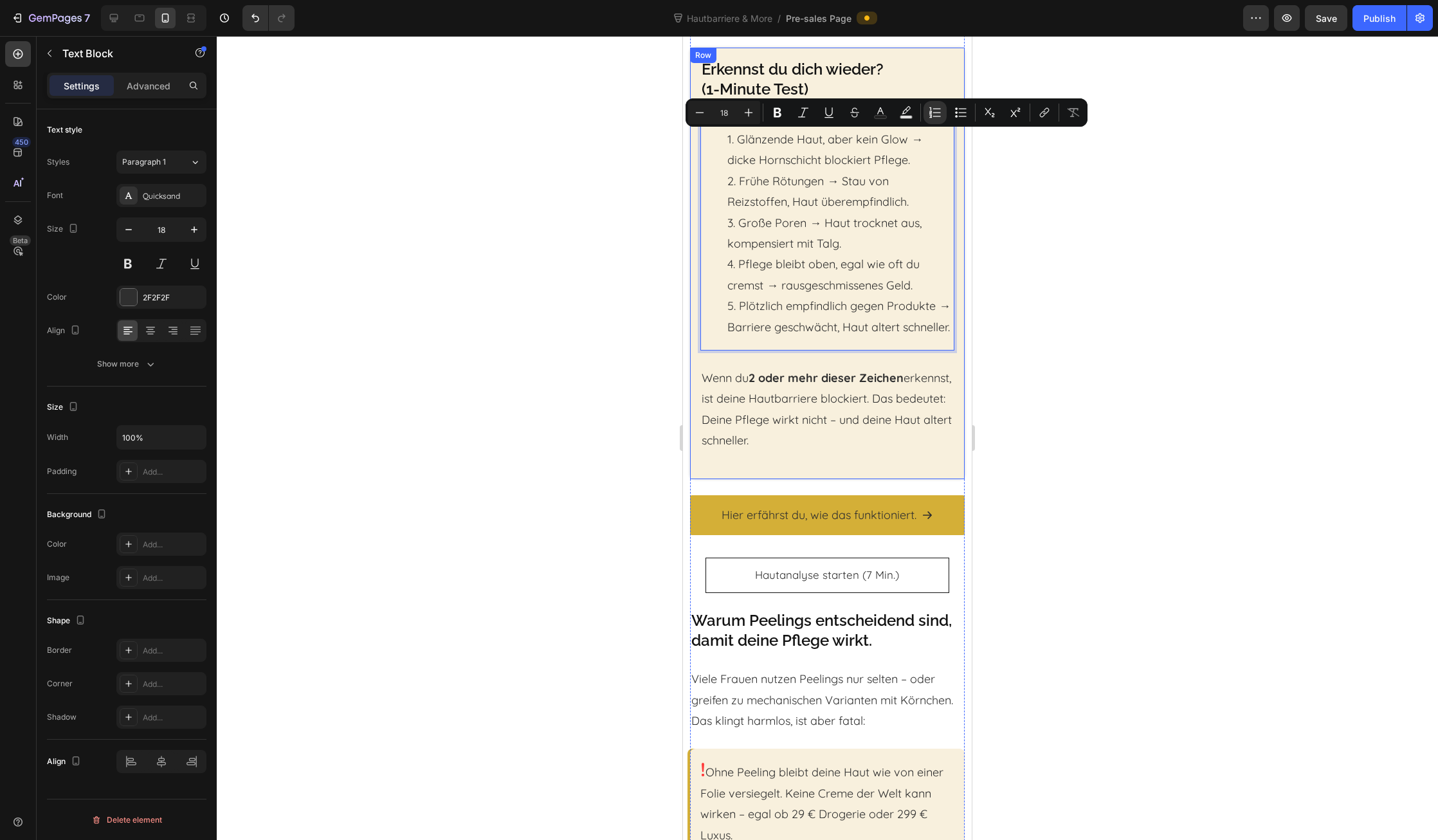
click at [661, 348] on div at bounding box center [827, 438] width 1221 height 804
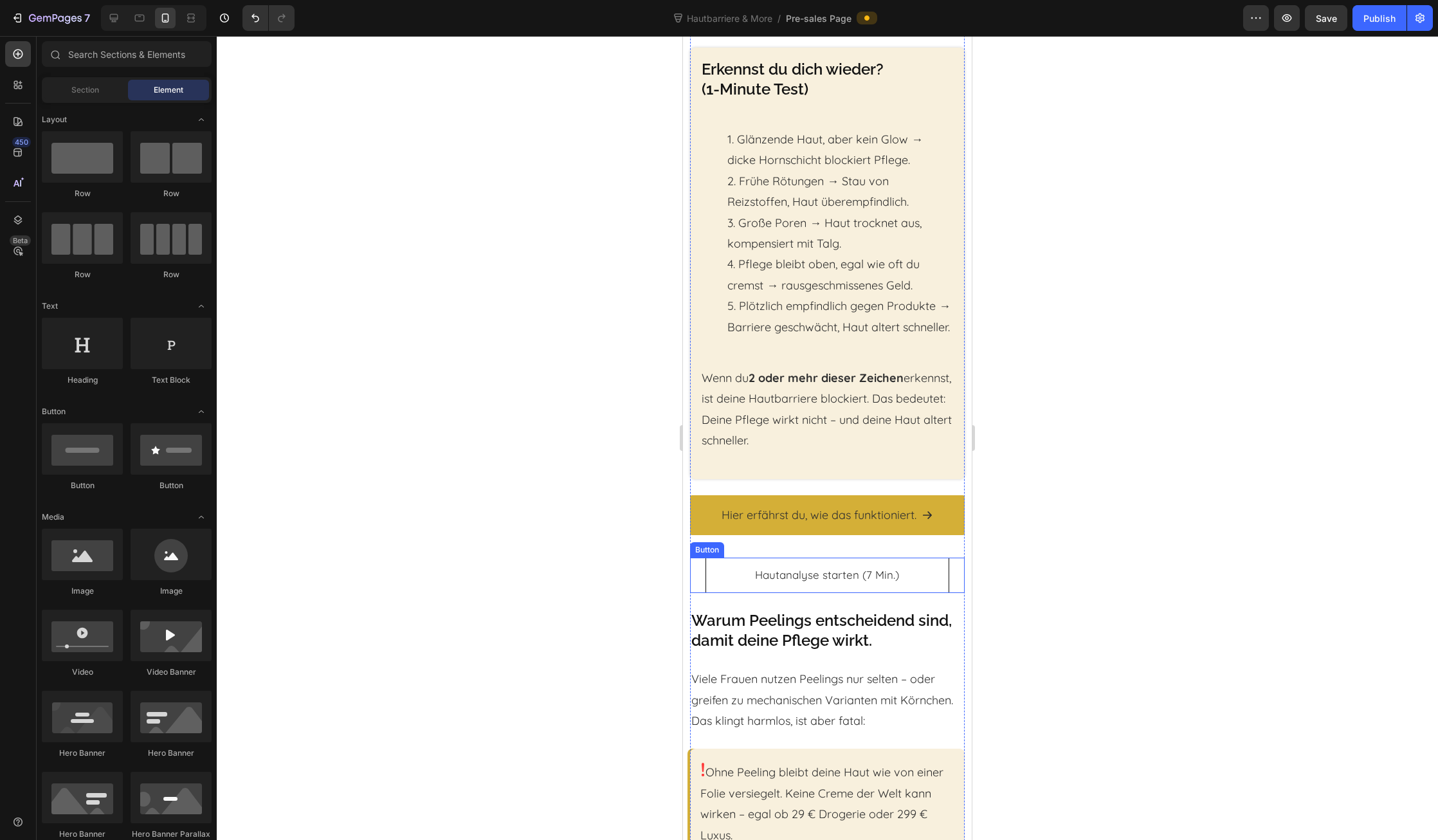
click at [696, 573] on div "Hautanalyse starten (7 Min.) Button" at bounding box center [827, 575] width 274 height 35
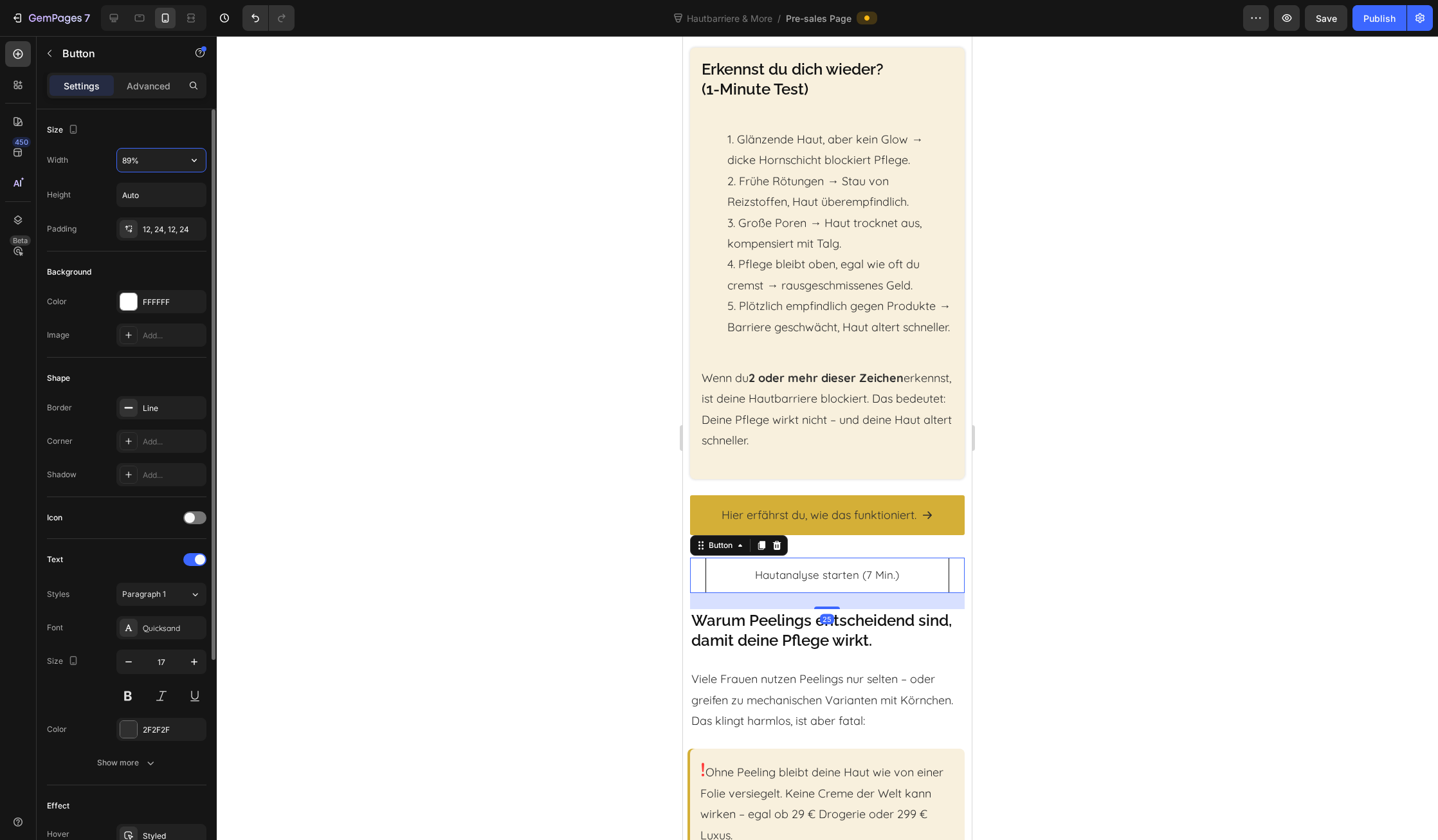
click at [148, 161] on input "89%" at bounding box center [161, 160] width 89 height 23
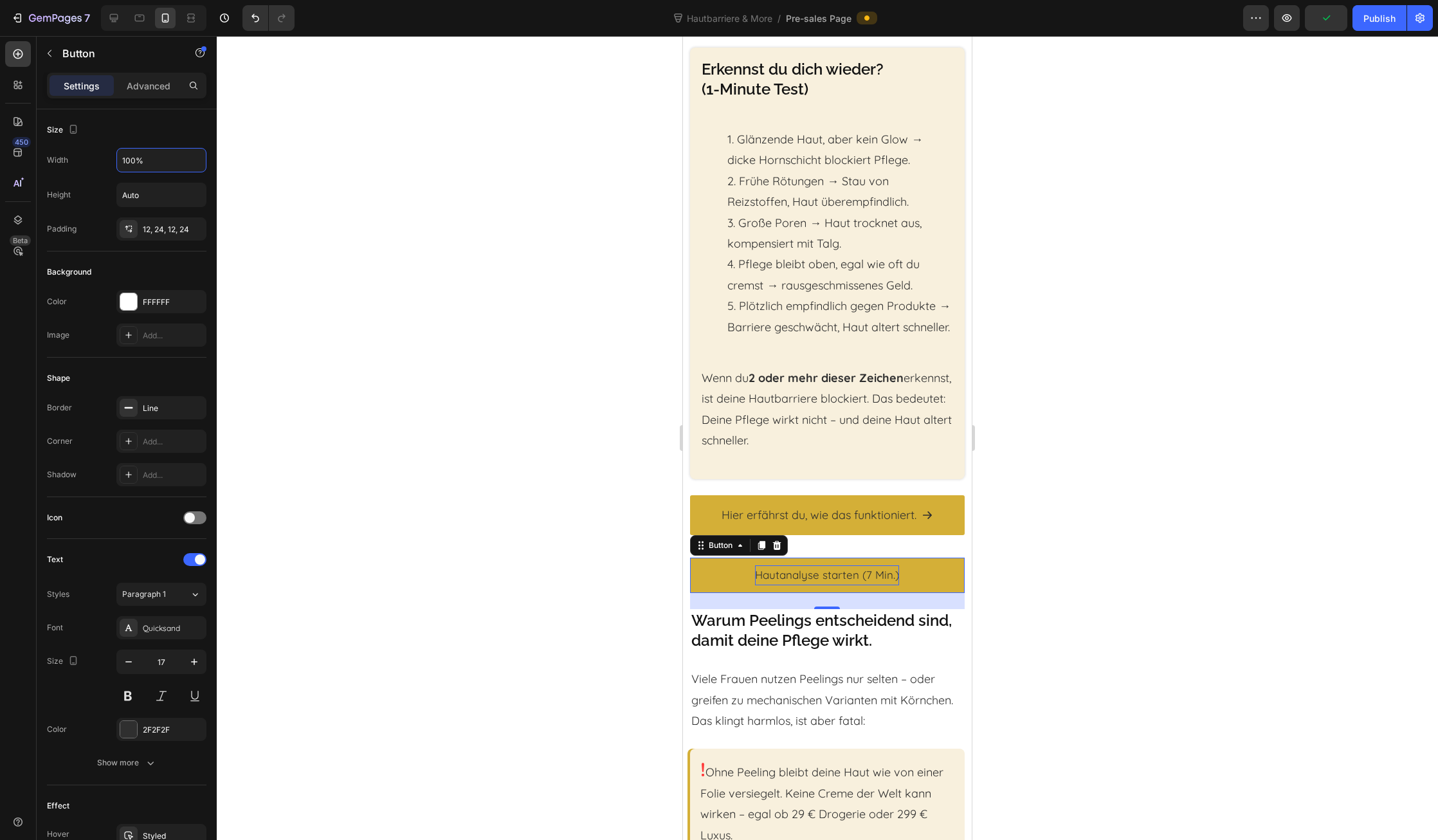
type input "100%"
click at [766, 577] on p "Hautanalyse starten (7 Min.)" at bounding box center [827, 575] width 144 height 20
click at [753, 576] on link "Hautanalyse starten (7 Min.)" at bounding box center [827, 575] width 274 height 35
click at [766, 577] on p "Hautanalyse starten (7 Min.)" at bounding box center [827, 575] width 144 height 20
click at [1064, 597] on div at bounding box center [827, 438] width 1221 height 804
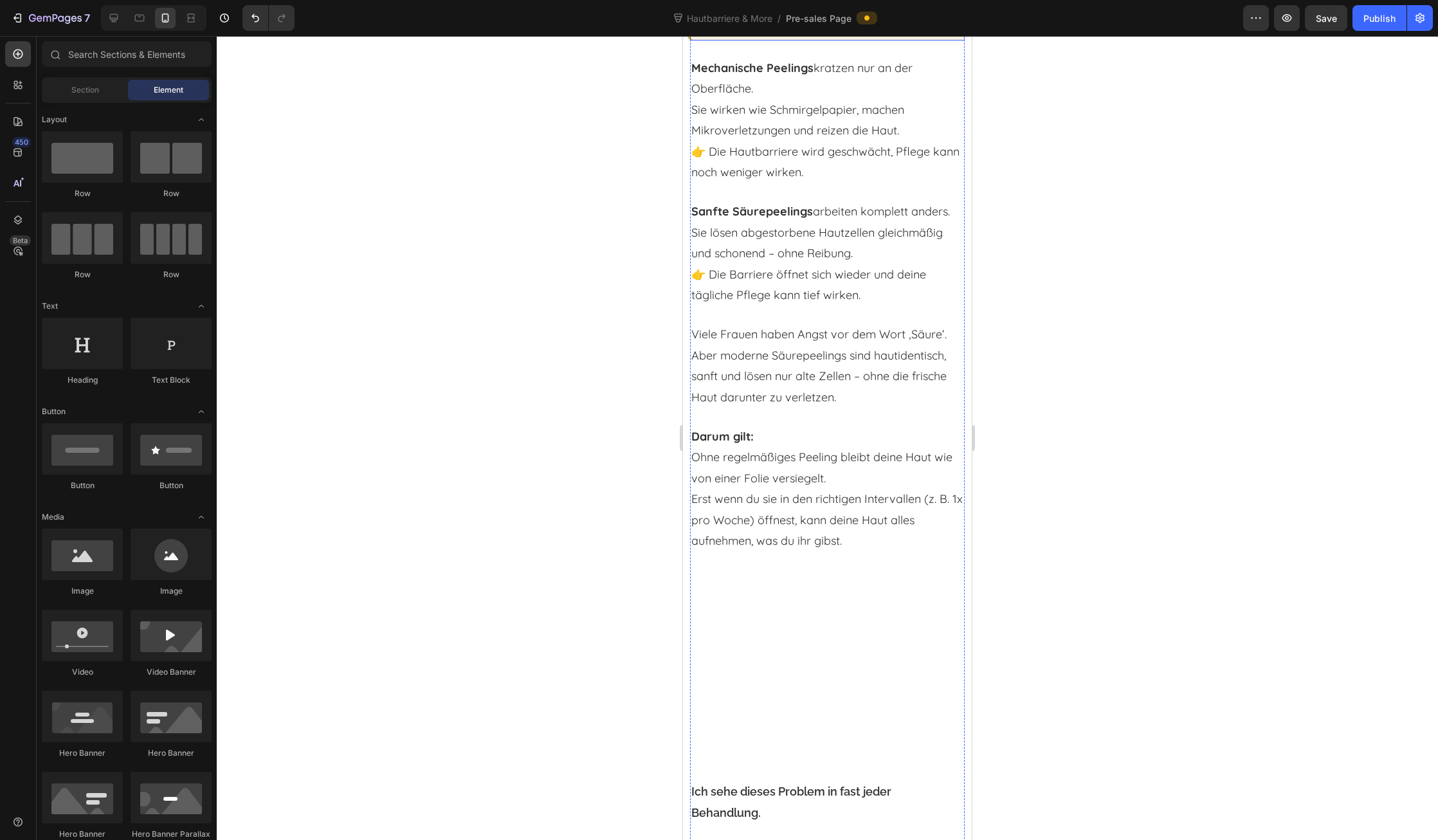
scroll to position [1942, 0]
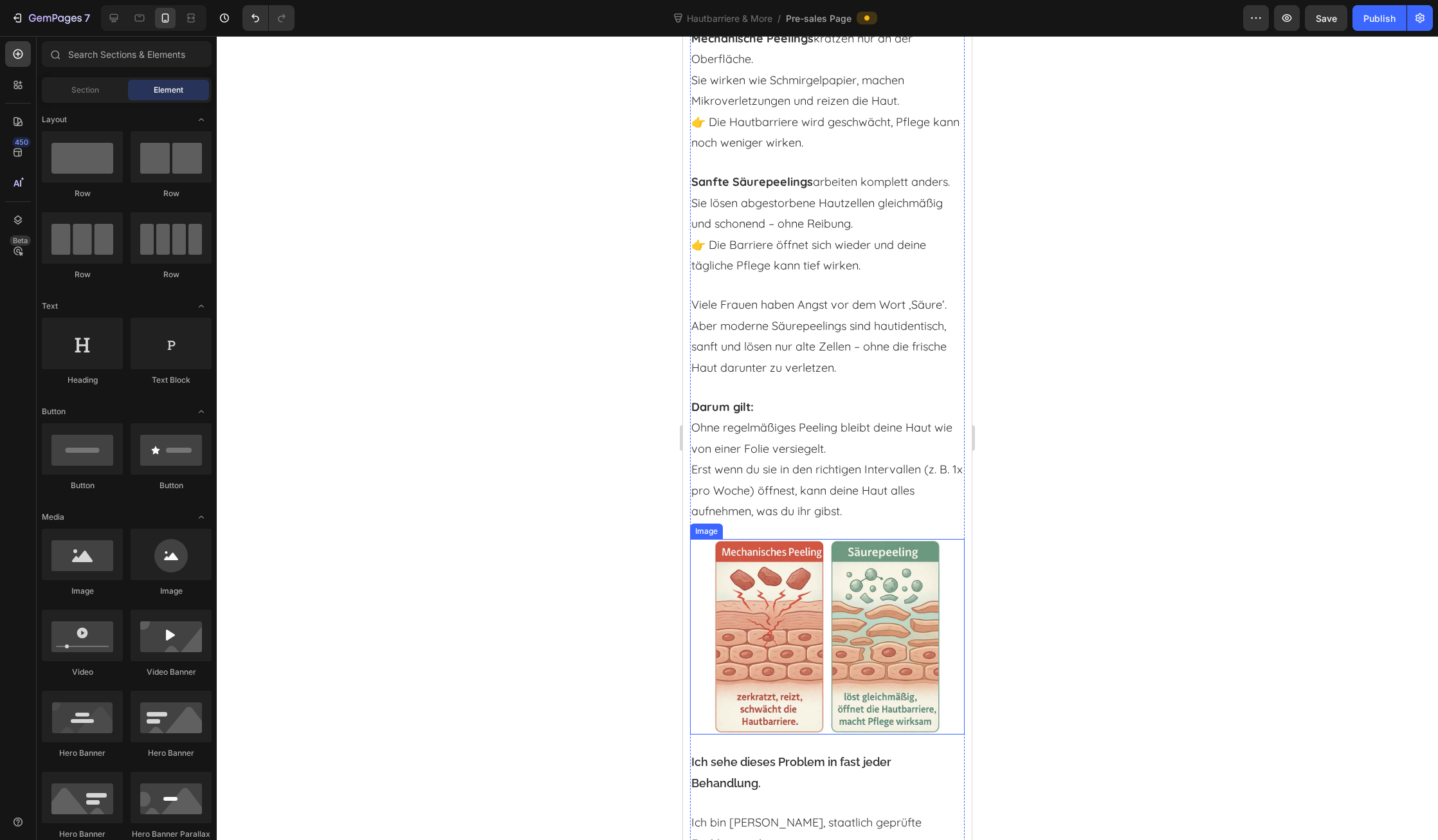
click at [844, 694] on img at bounding box center [828, 636] width 260 height 195
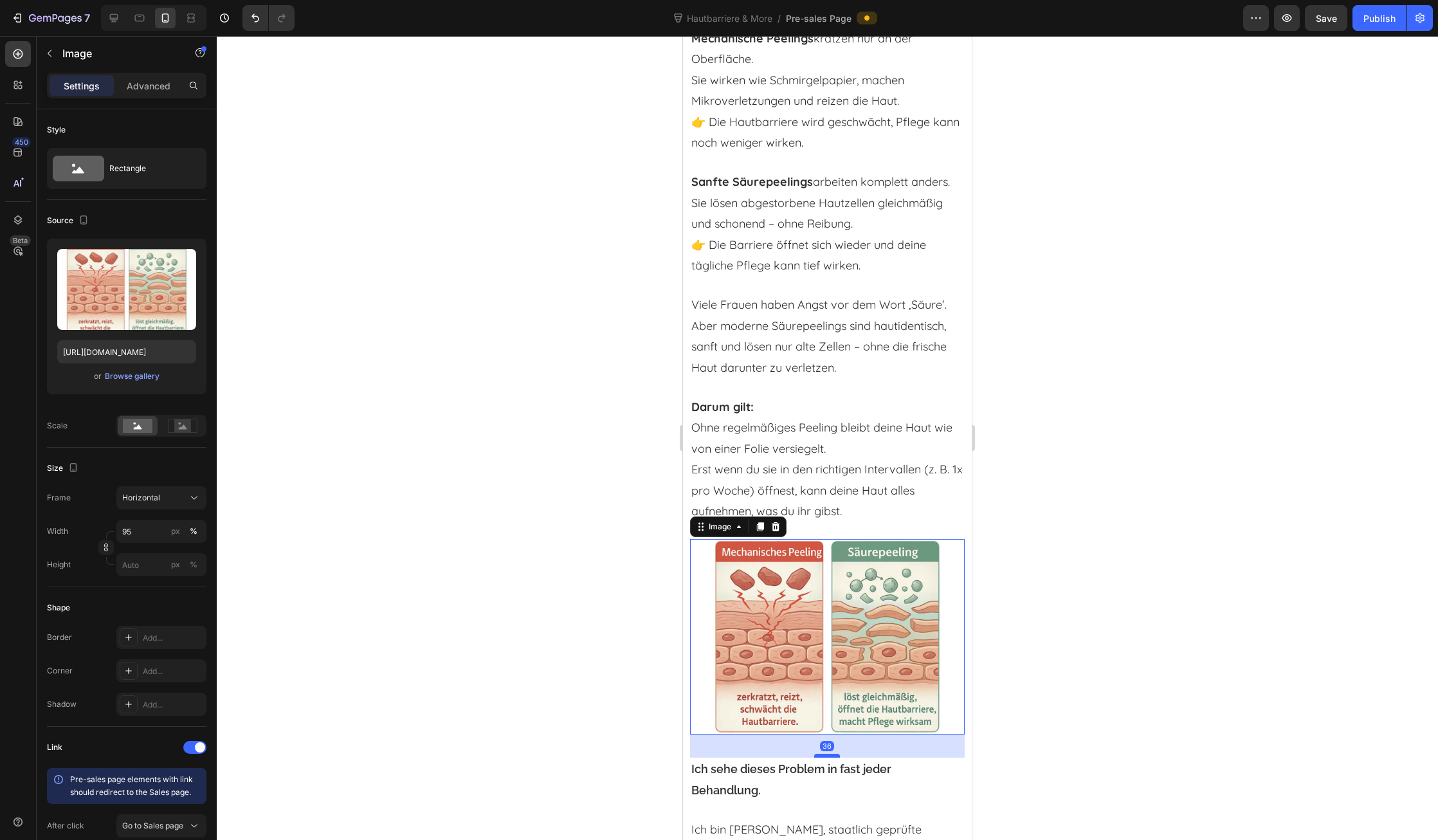
drag, startPoint x: 827, startPoint y: 749, endPoint x: 838, endPoint y: 756, distance: 13.0
click at [838, 756] on div at bounding box center [827, 755] width 26 height 4
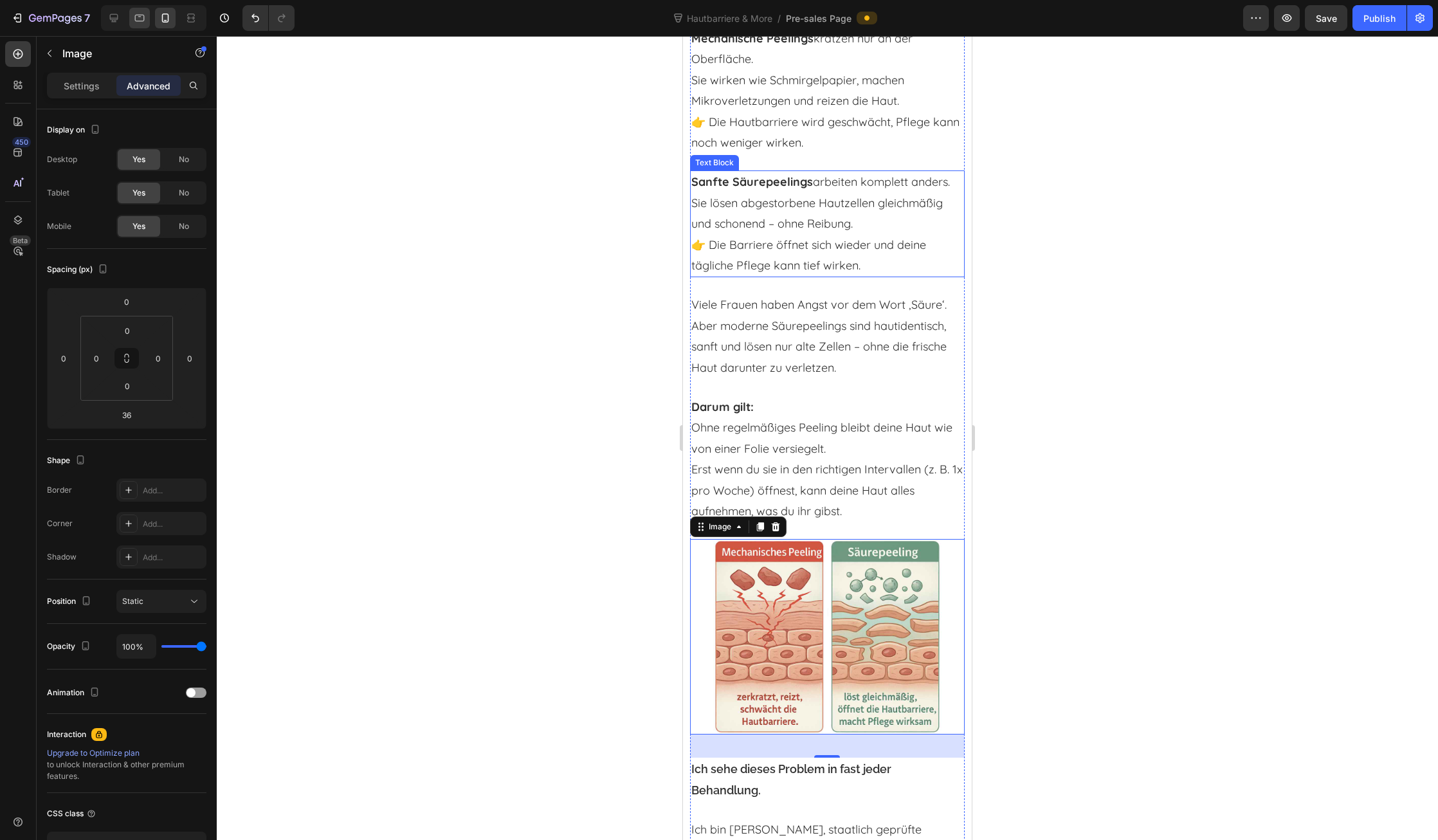
click at [145, 16] on icon at bounding box center [140, 18] width 13 height 13
type input "35"
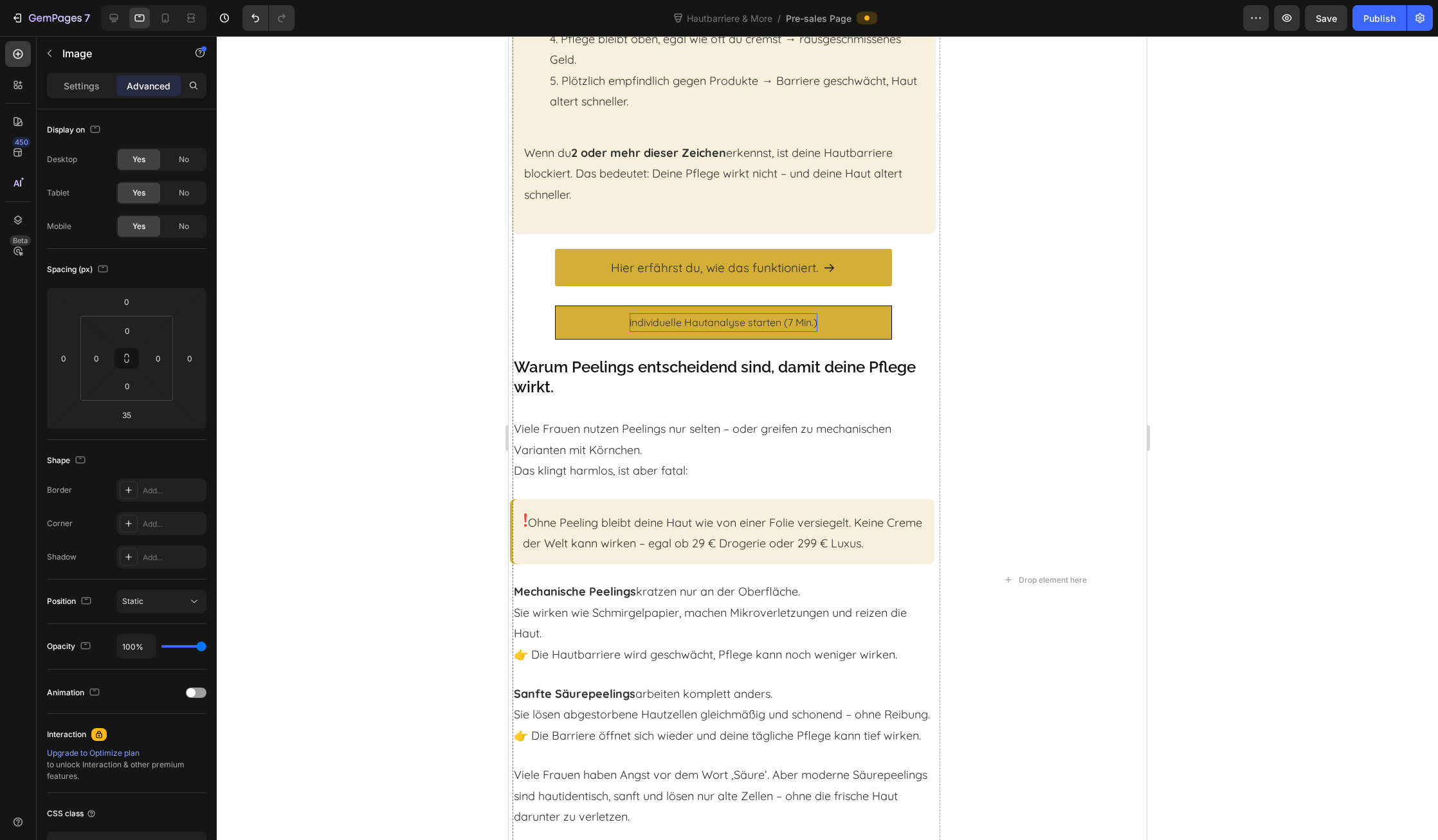
scroll to position [1242, 0]
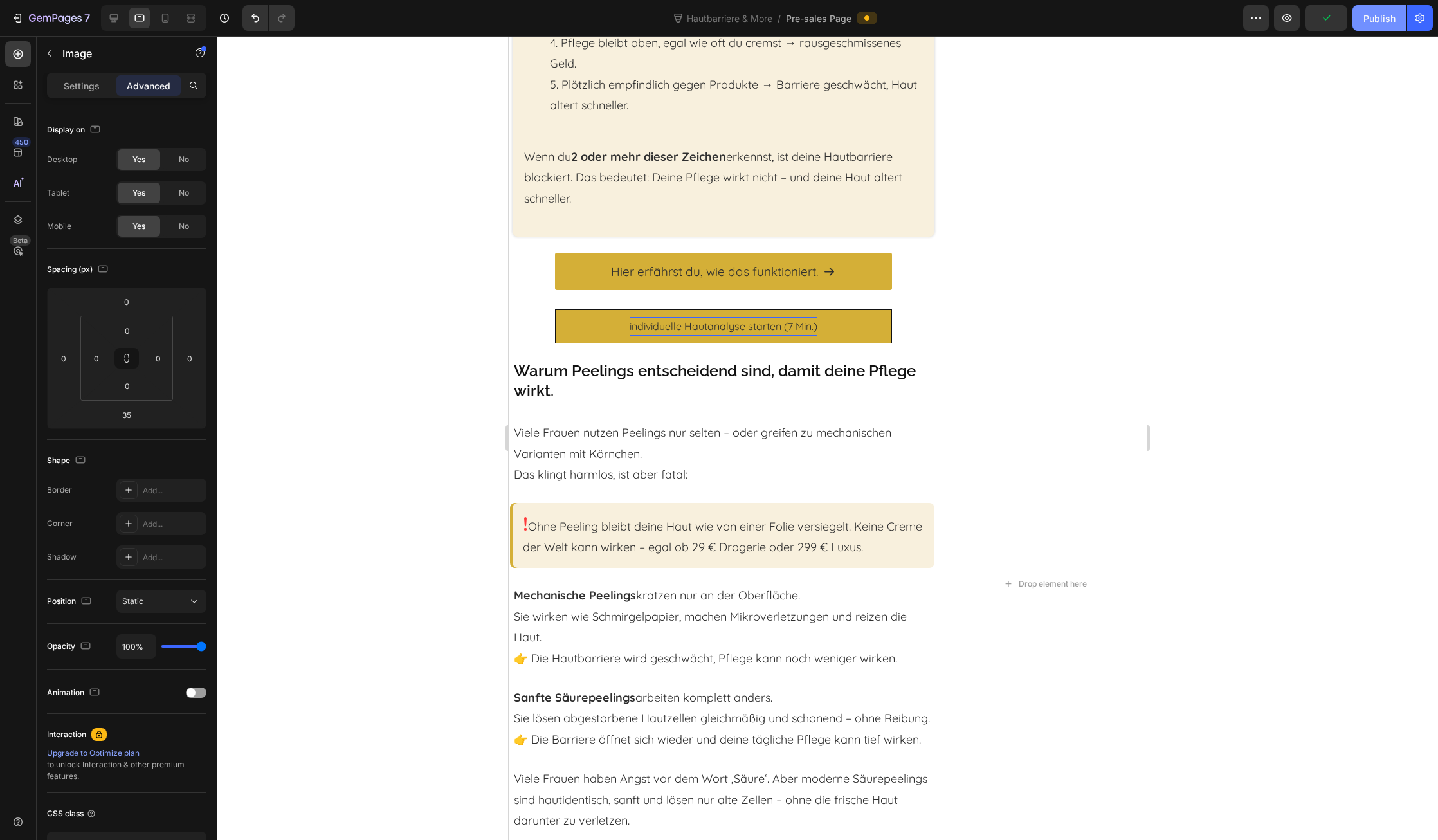
click at [1361, 5] on button "Publish" at bounding box center [1380, 17] width 54 height 26
